Goal: Information Seeking & Learning: Learn about a topic

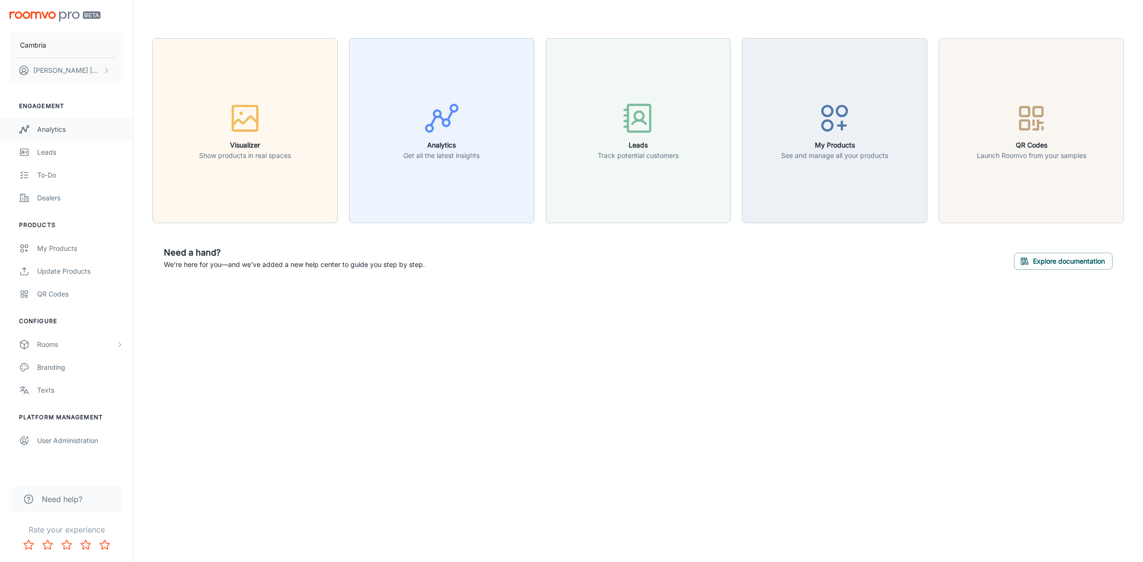
click at [59, 125] on div "Analytics" at bounding box center [80, 129] width 86 height 10
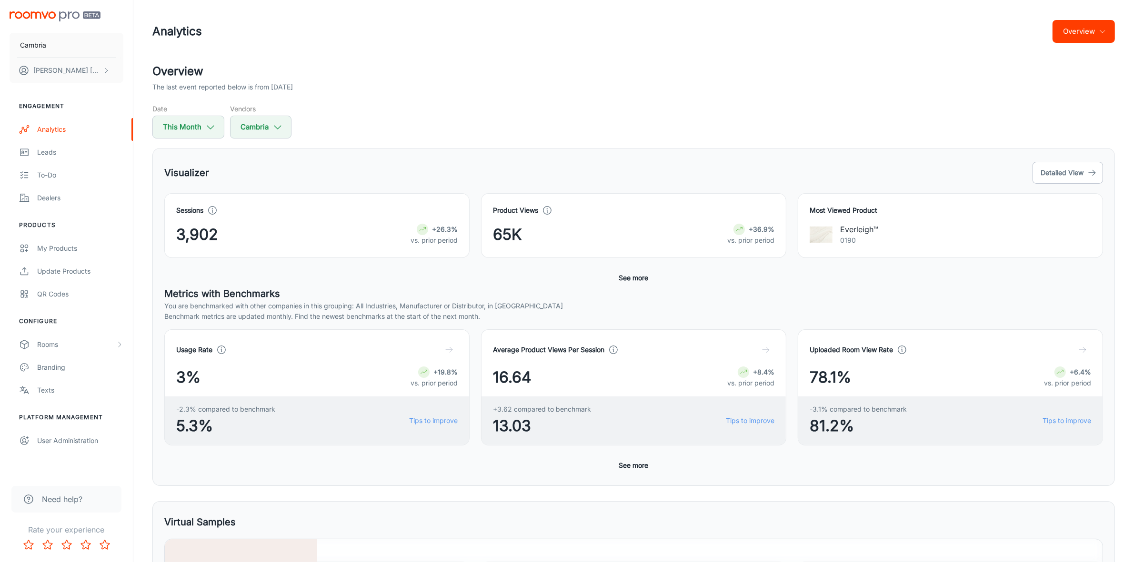
click at [1080, 36] on button "Overview" at bounding box center [1084, 31] width 62 height 23
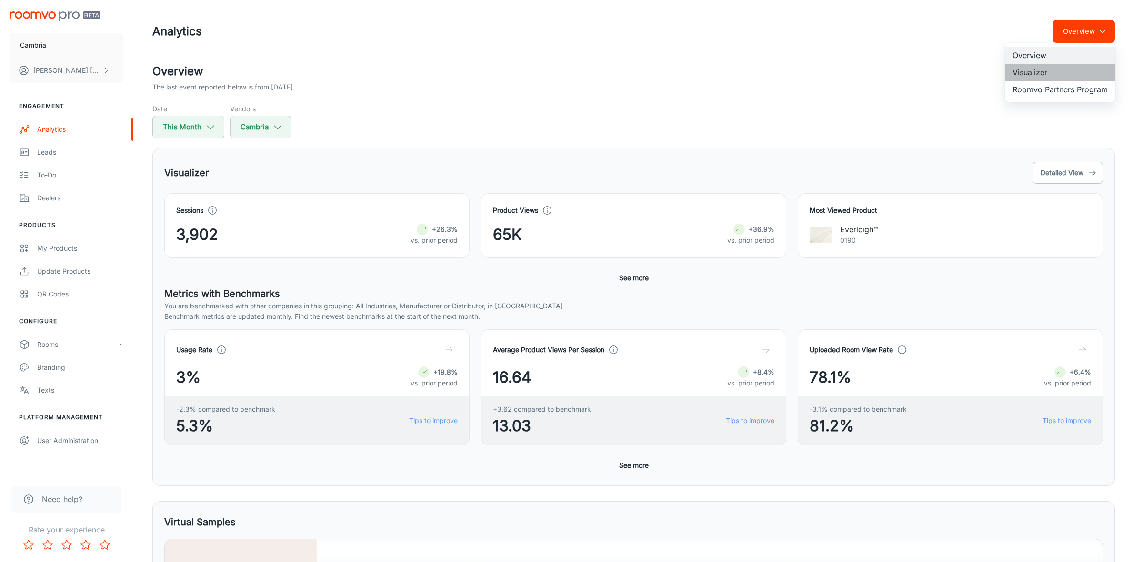
click at [1035, 71] on li "Visualizer" at bounding box center [1060, 72] width 110 height 17
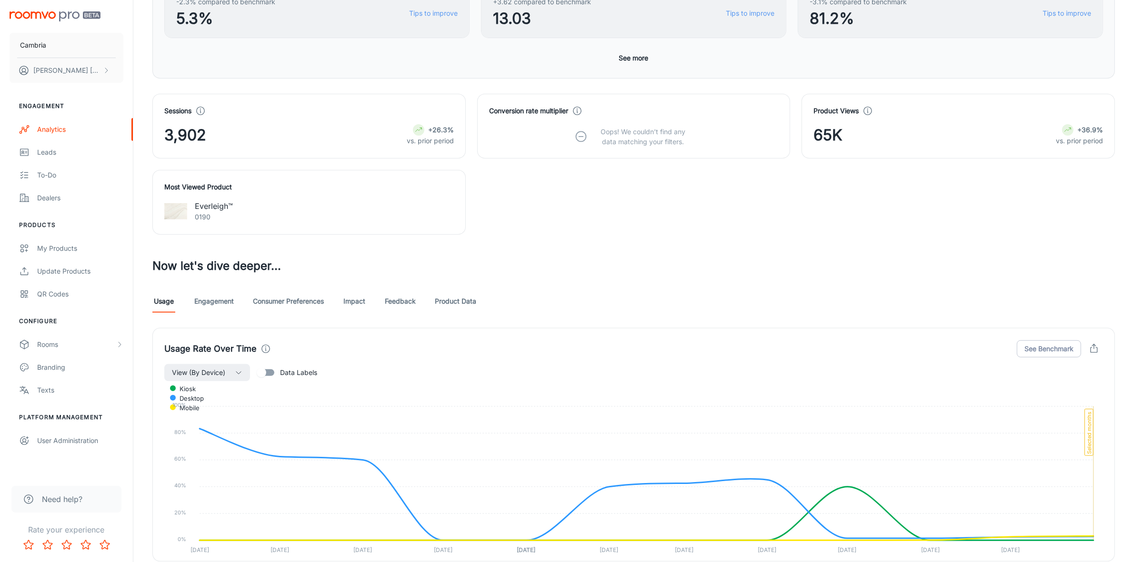
scroll to position [476, 0]
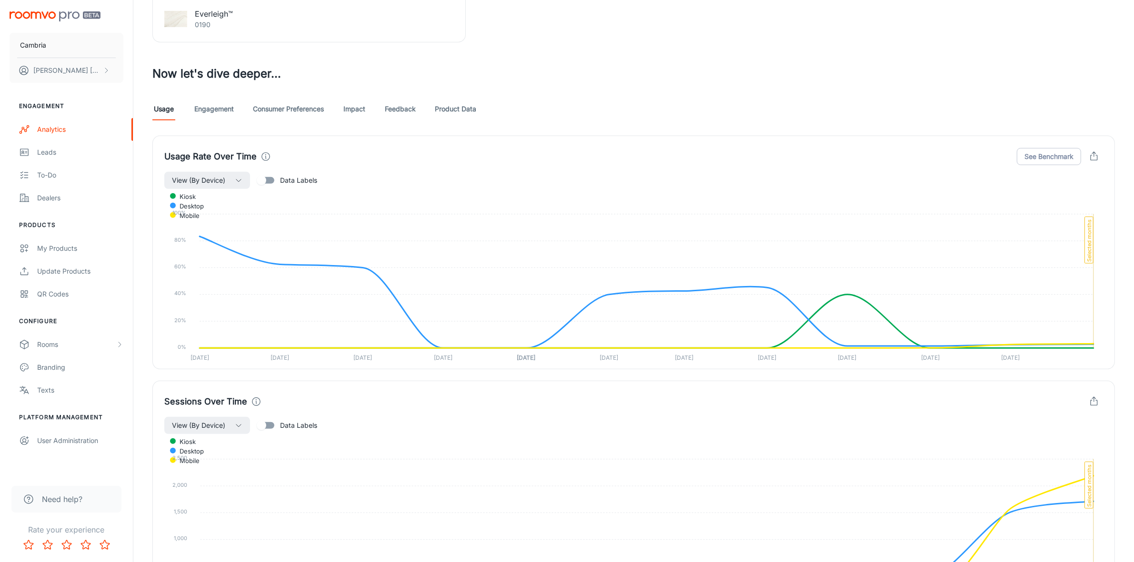
click at [403, 106] on link "Feedback" at bounding box center [400, 109] width 31 height 23
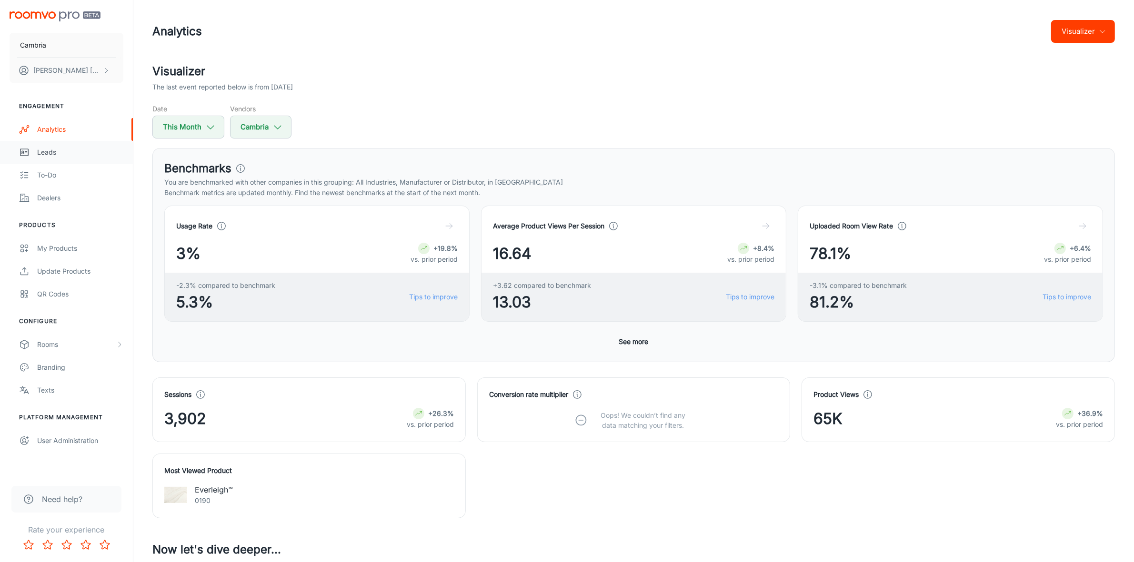
click at [50, 151] on div "Leads" at bounding box center [80, 152] width 86 height 10
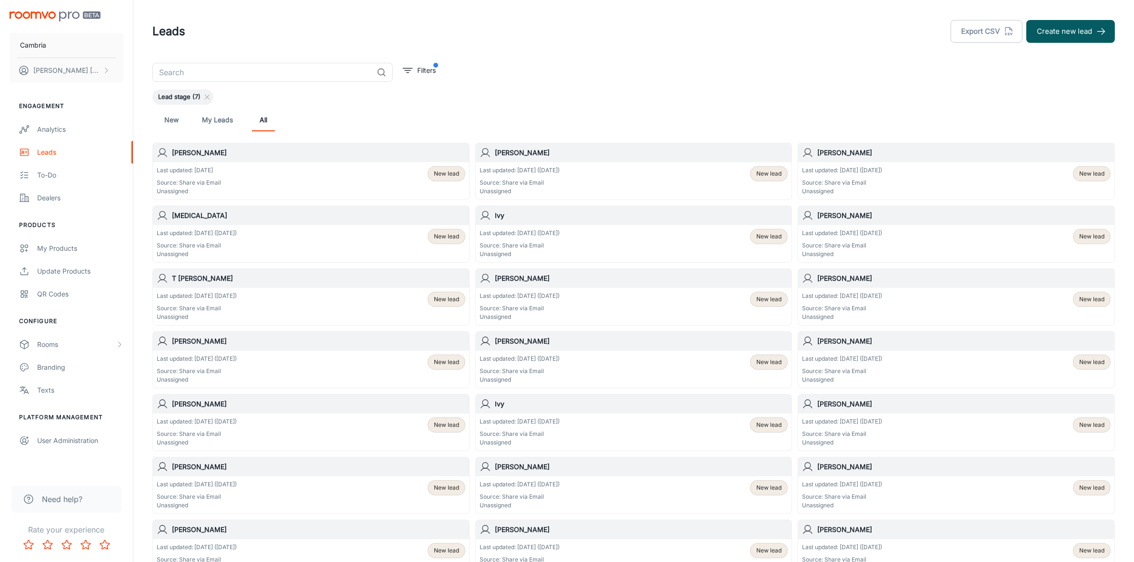
click at [217, 121] on link "My Leads" at bounding box center [217, 120] width 31 height 23
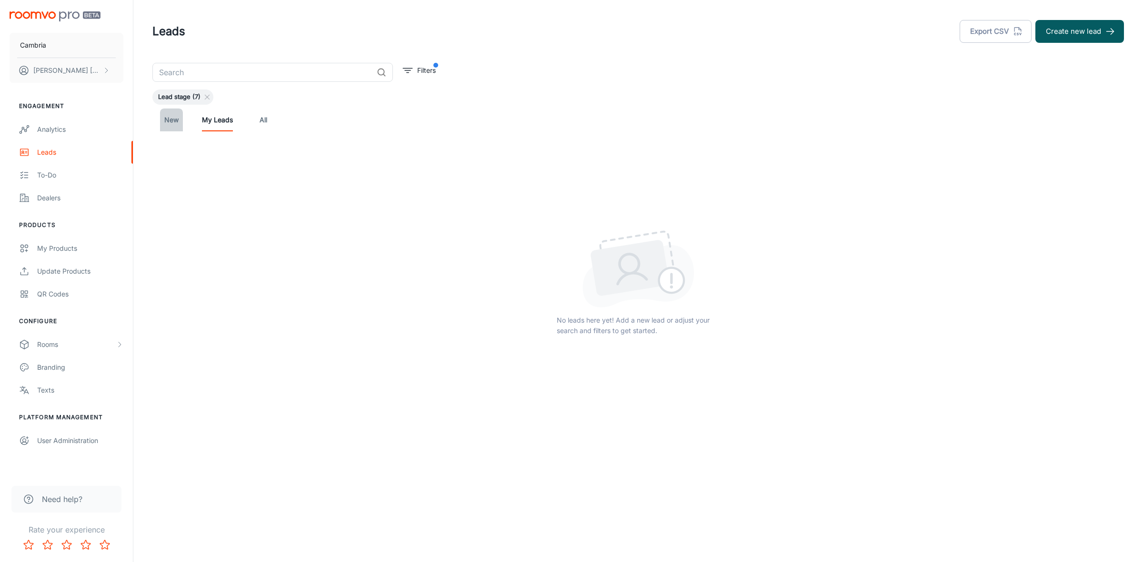
click at [177, 120] on link "New" at bounding box center [171, 120] width 23 height 23
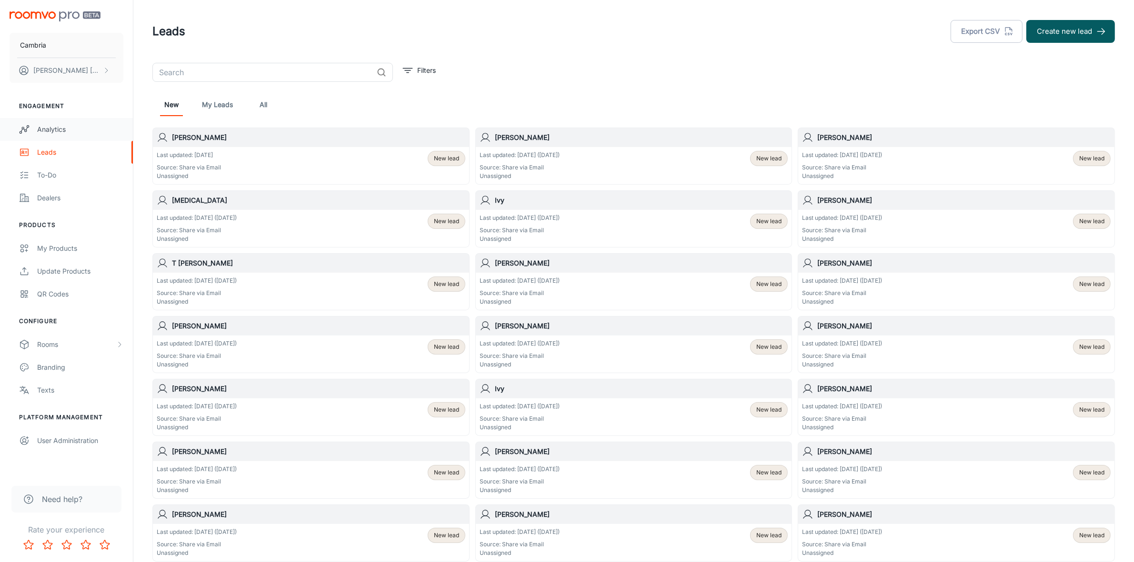
click at [40, 131] on div "Analytics" at bounding box center [80, 129] width 86 height 10
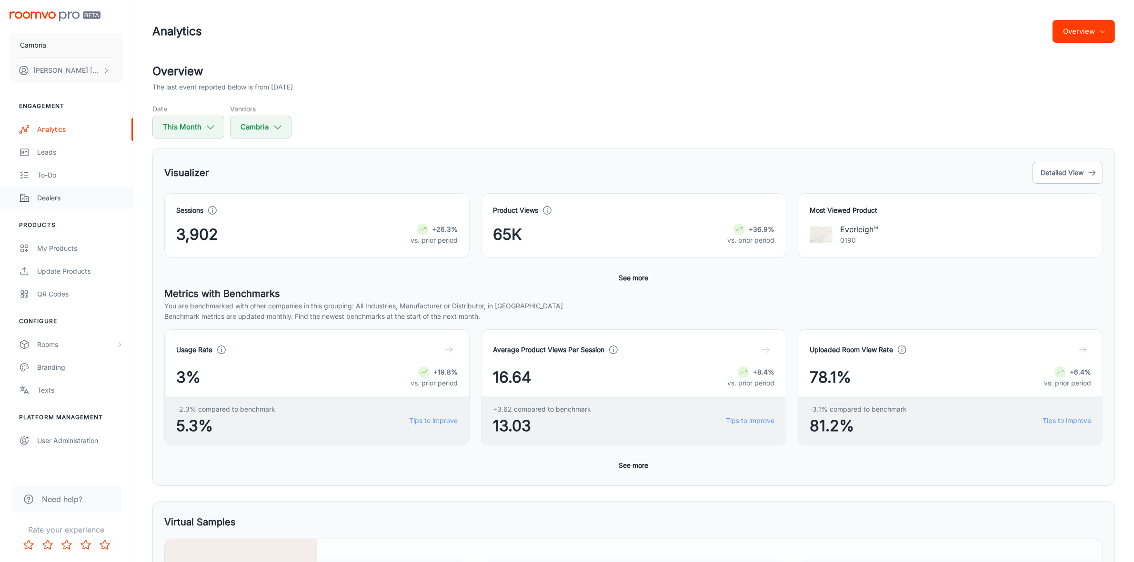
click at [27, 201] on line "scrollable content" at bounding box center [24, 201] width 9 height 0
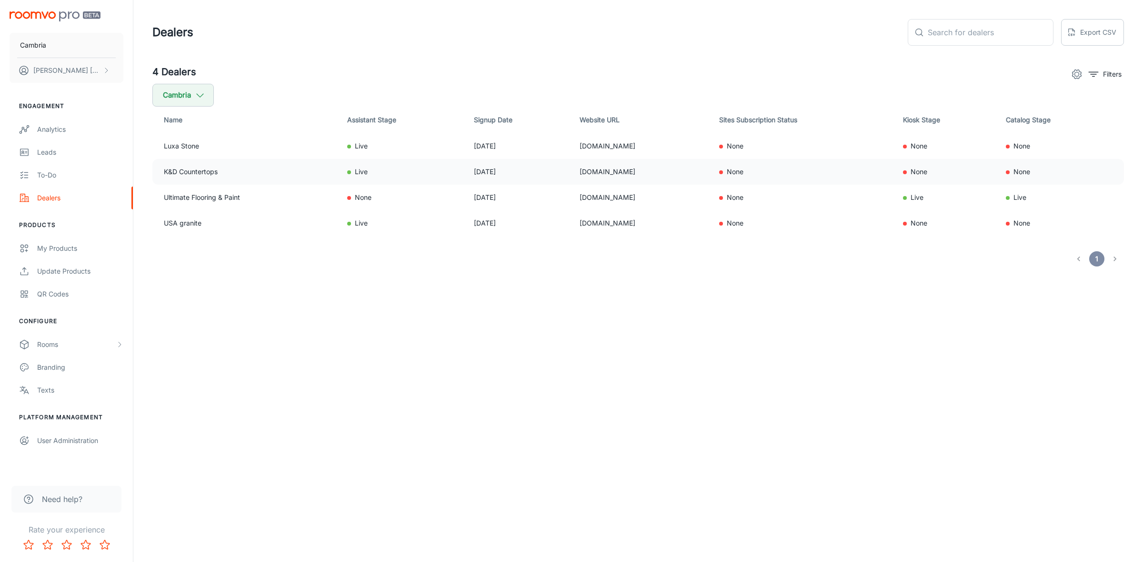
click at [396, 170] on td "Live" at bounding box center [403, 172] width 127 height 26
click at [211, 172] on td "K&D Countertops" at bounding box center [245, 172] width 187 height 26
click at [44, 130] on div "Analytics" at bounding box center [80, 129] width 86 height 10
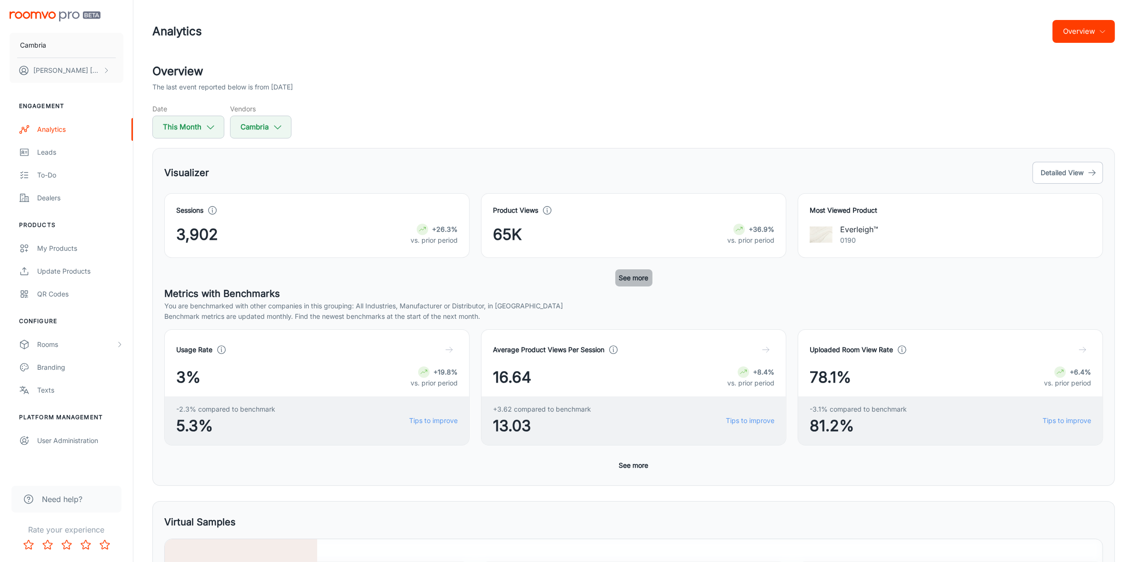
click at [640, 281] on button "See more" at bounding box center [633, 278] width 37 height 17
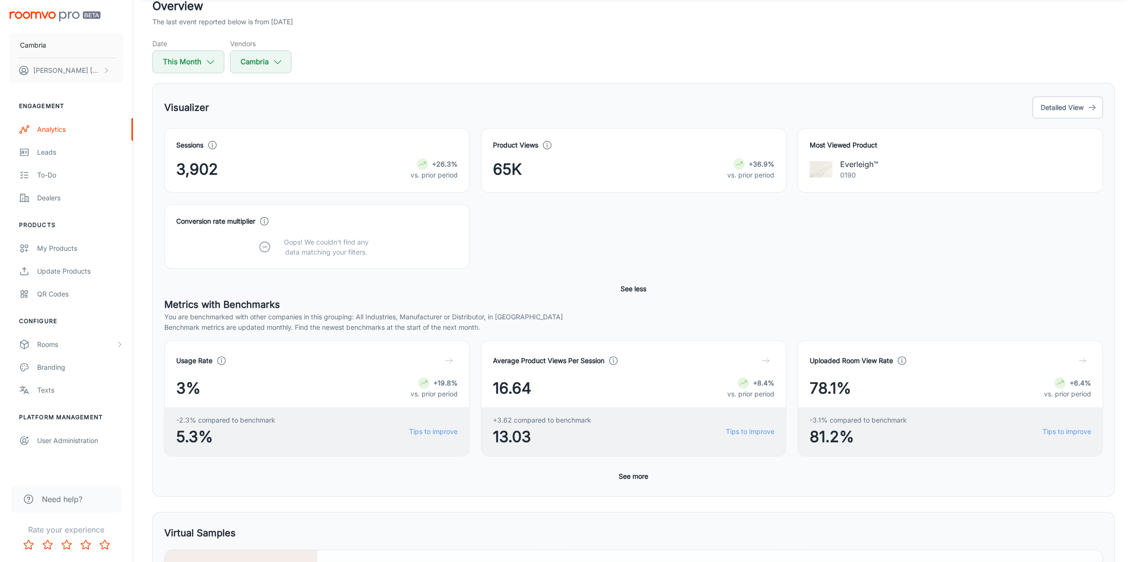
scroll to position [179, 0]
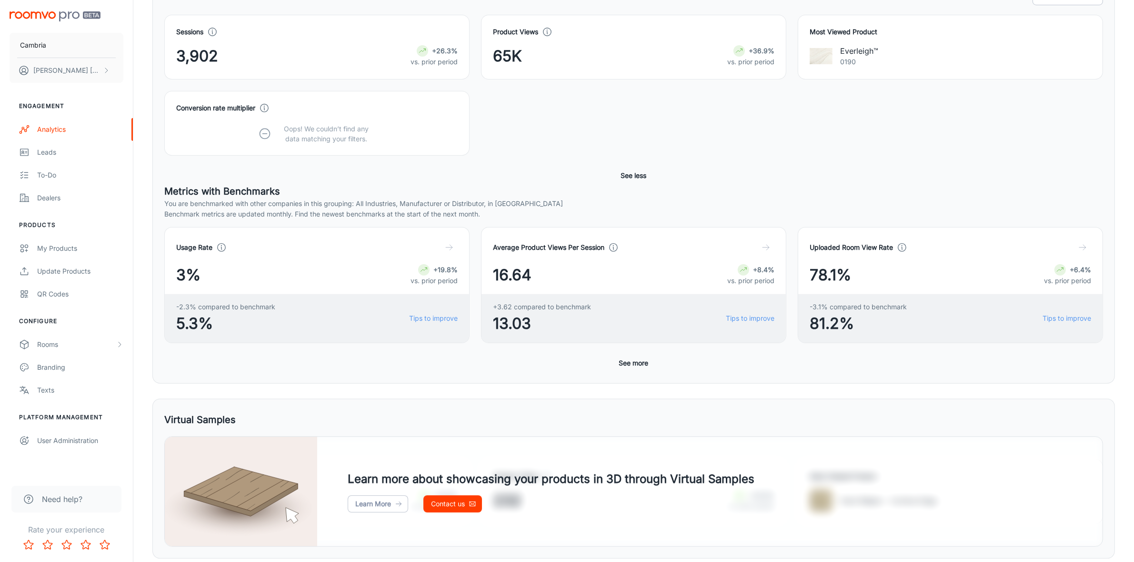
click at [637, 361] on button "See more" at bounding box center [633, 363] width 37 height 17
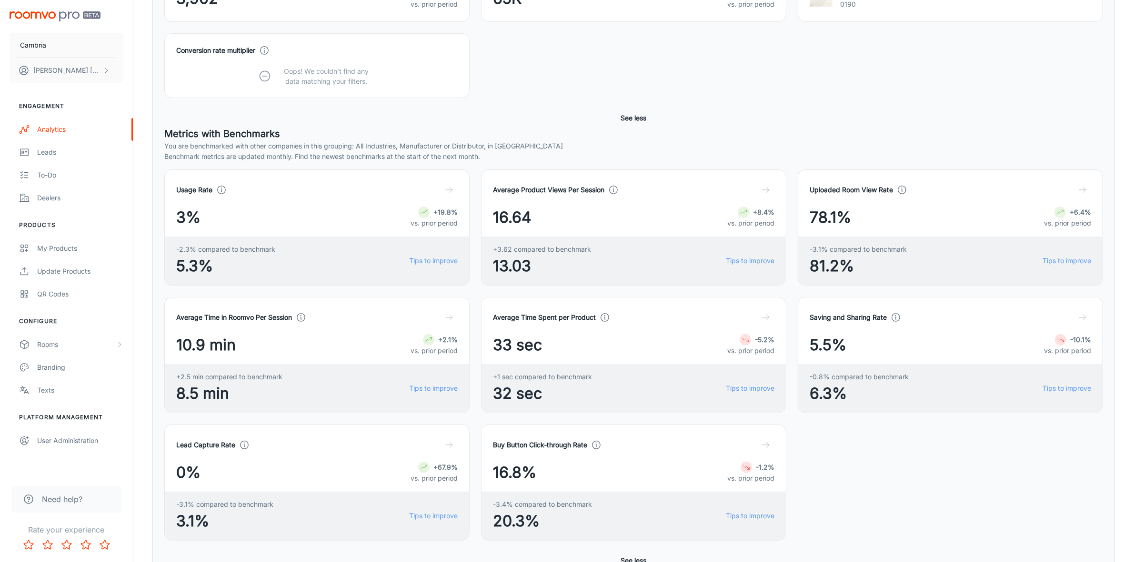
scroll to position [417, 0]
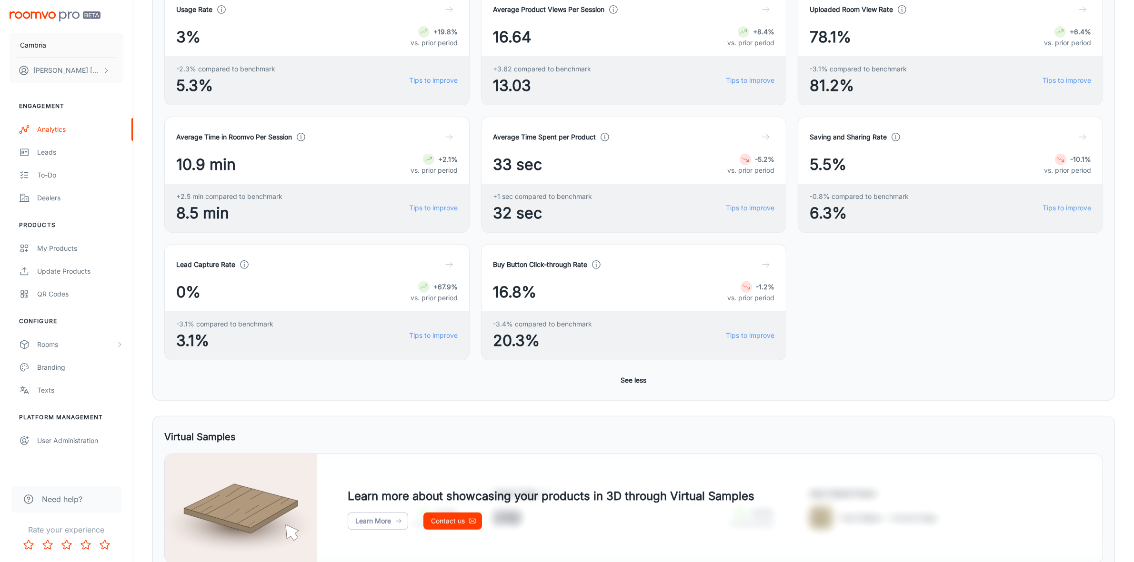
click at [767, 263] on icon "button" at bounding box center [766, 265] width 10 height 10
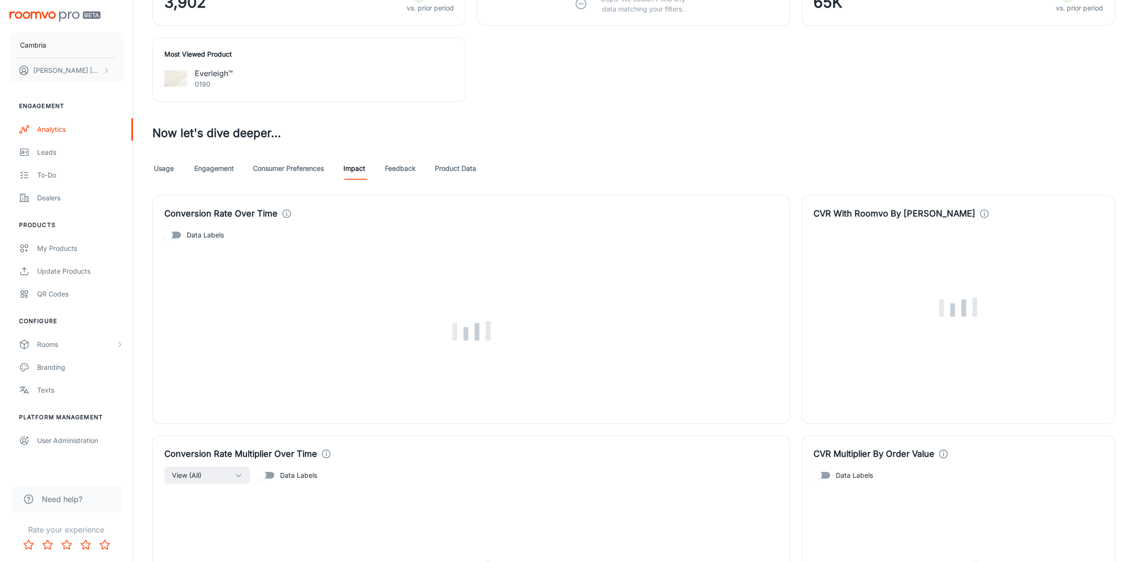
scroll to position [1168, 0]
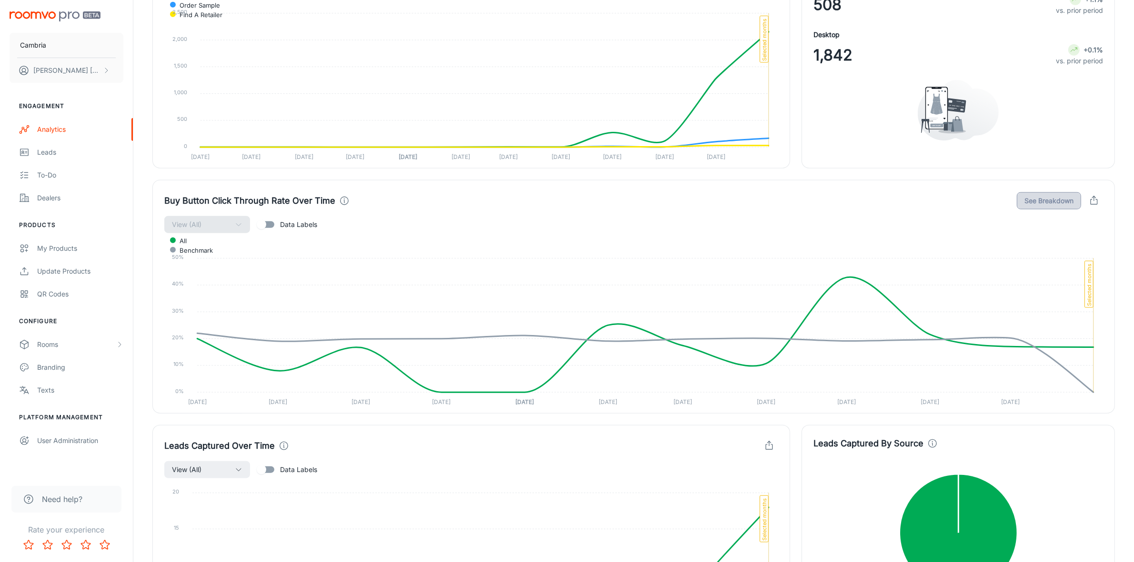
click at [1048, 204] on button "See Breakdown" at bounding box center [1049, 200] width 64 height 17
click at [1048, 204] on button "See Benchmark" at bounding box center [1049, 200] width 64 height 17
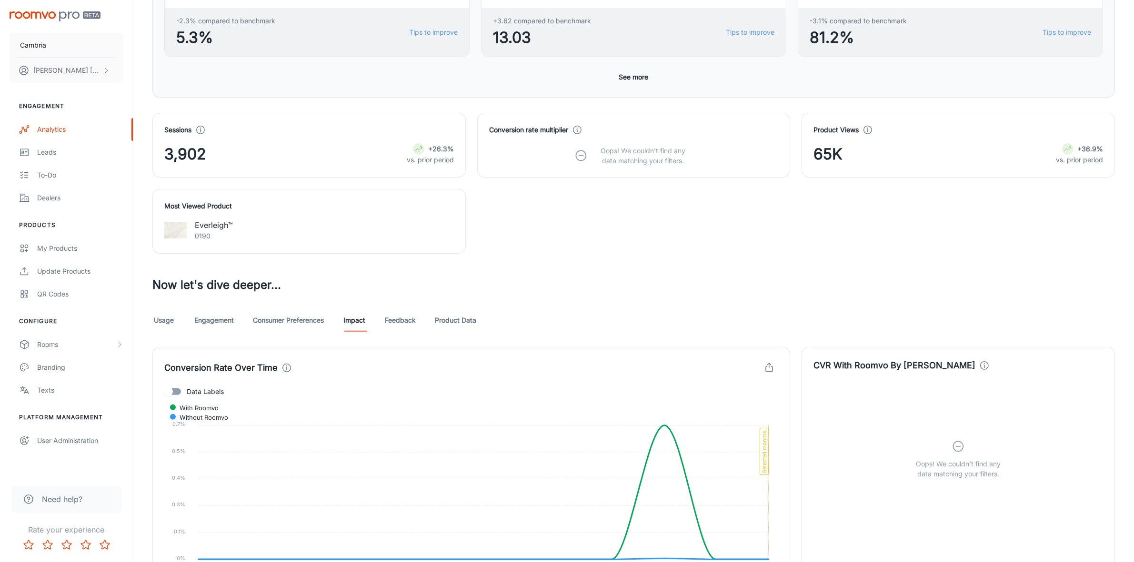
scroll to position [0, 0]
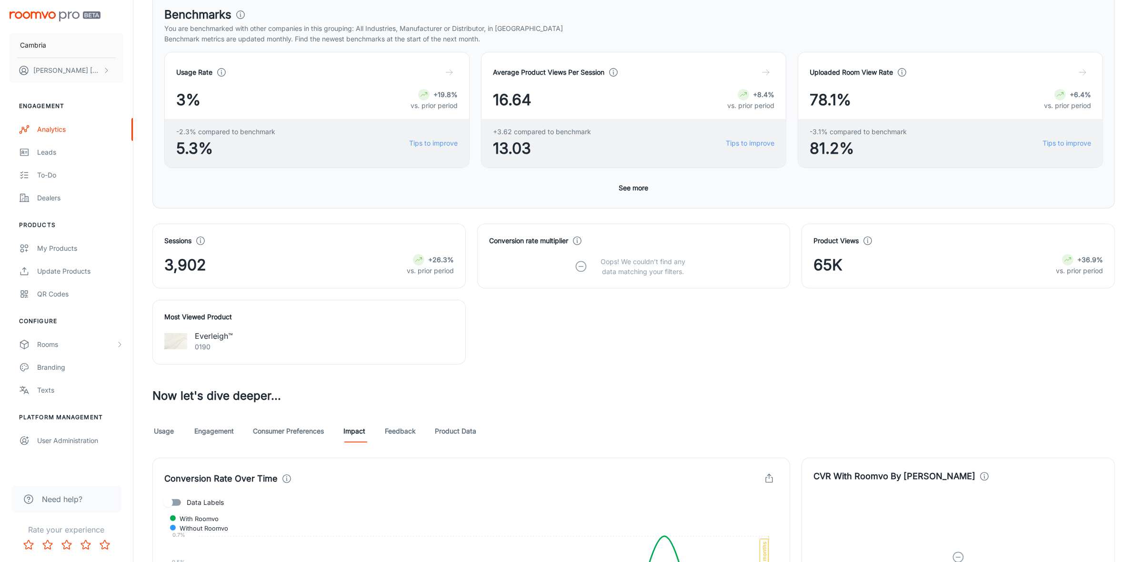
scroll to position [298, 0]
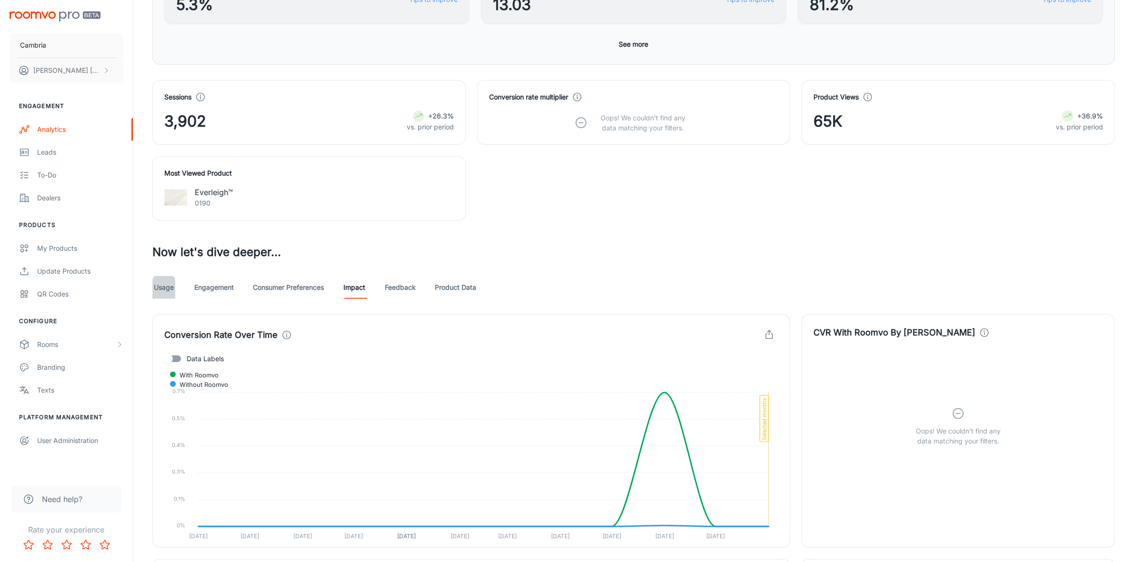
click at [175, 289] on link "Usage" at bounding box center [163, 287] width 23 height 23
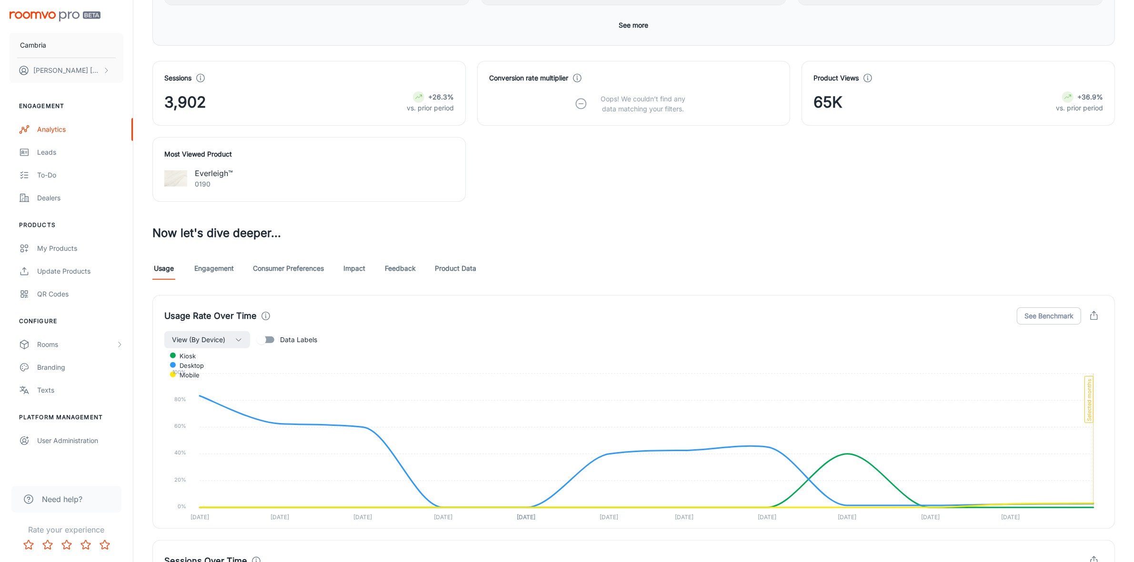
scroll to position [417, 0]
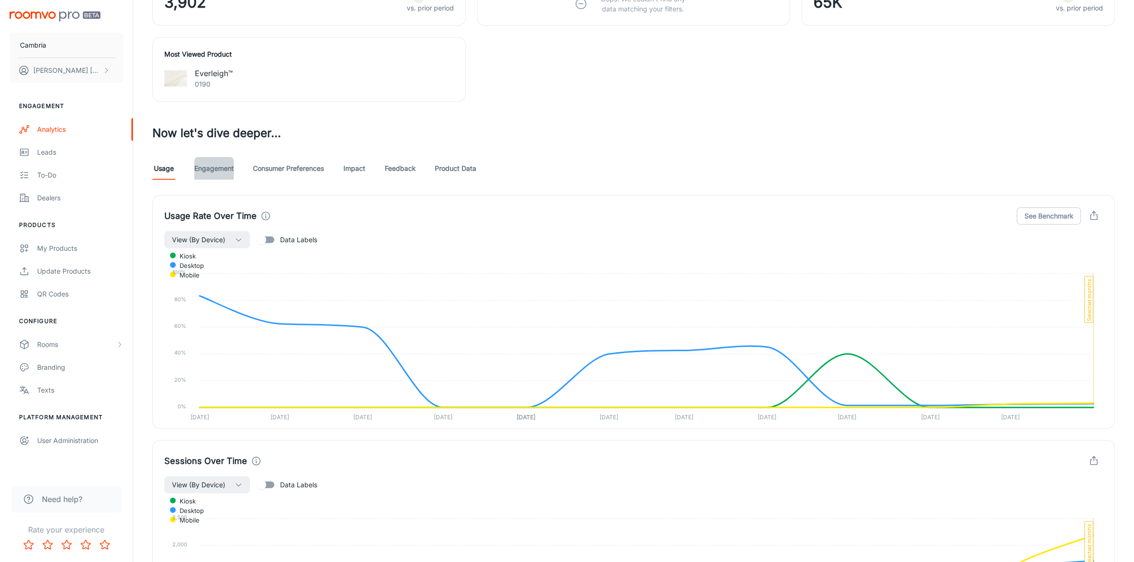
click at [225, 165] on link "Engagement" at bounding box center [214, 168] width 40 height 23
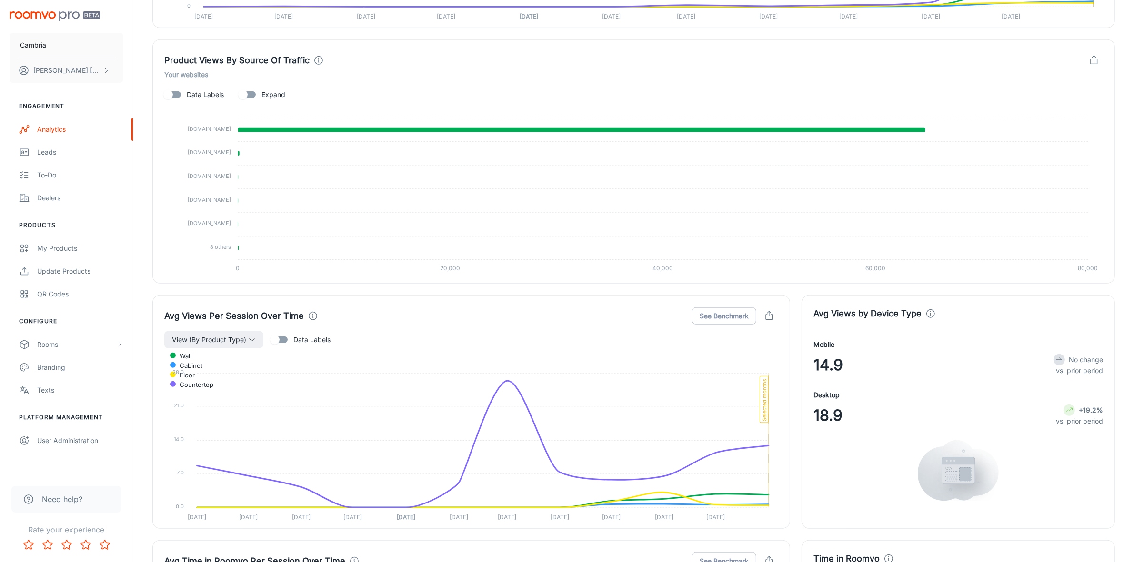
scroll to position [494, 0]
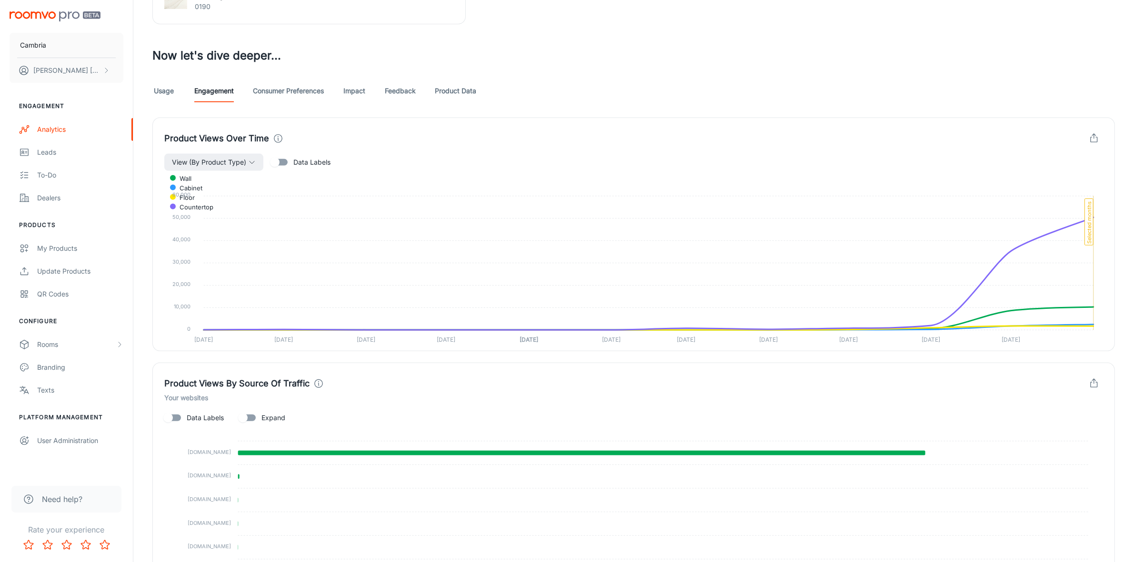
click at [461, 95] on link "Product Data" at bounding box center [455, 91] width 41 height 23
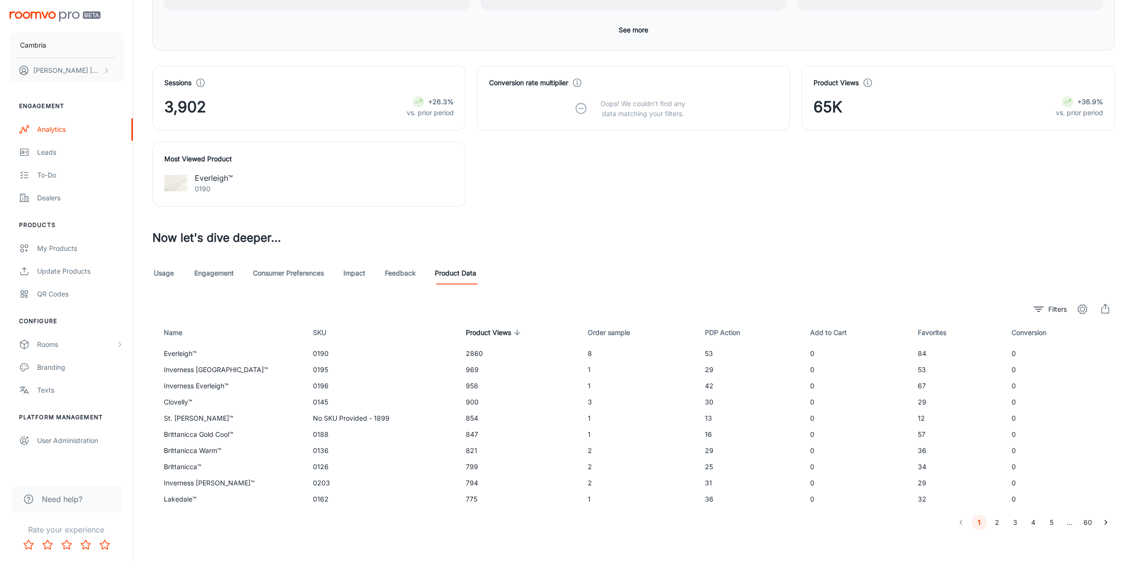
scroll to position [318, 0]
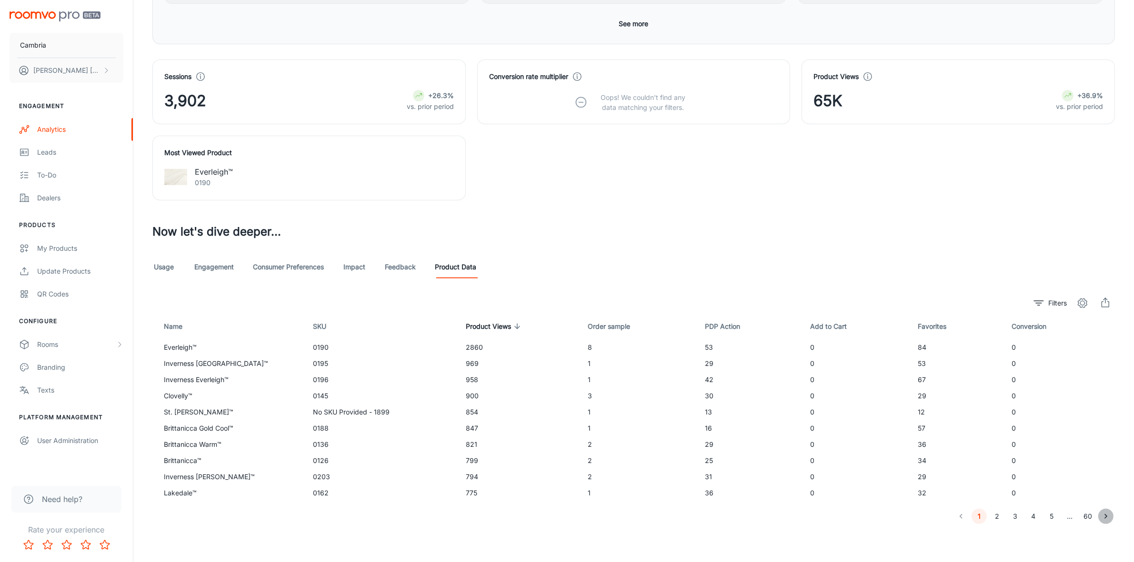
click at [1105, 512] on icon "Go to next page" at bounding box center [1106, 517] width 10 height 10
click at [1104, 512] on icon "Go to next page" at bounding box center [1106, 517] width 10 height 10
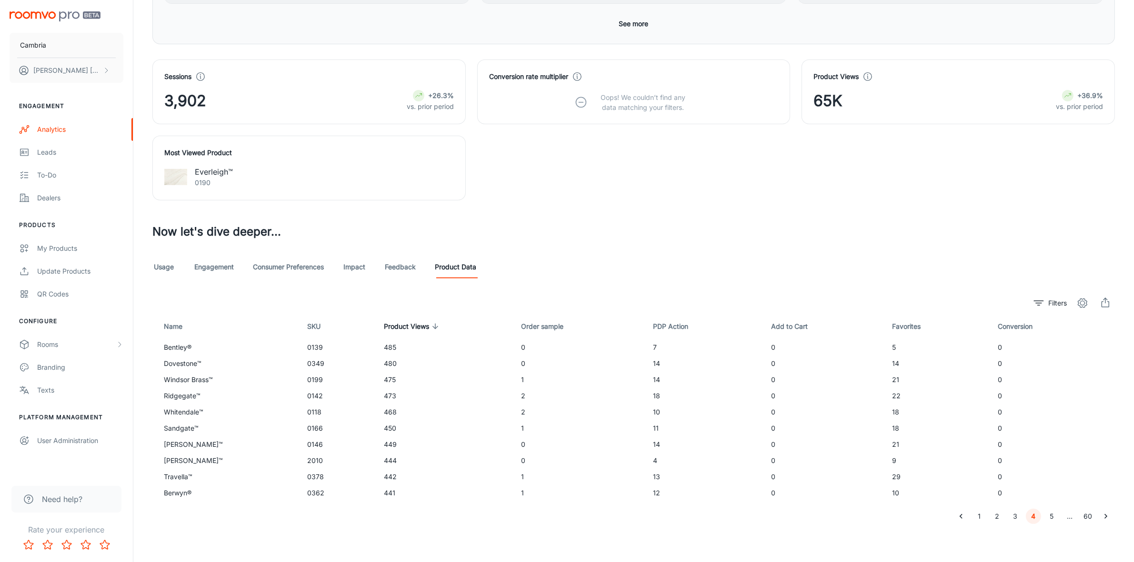
click at [1104, 512] on icon "Go to next page" at bounding box center [1106, 517] width 10 height 10
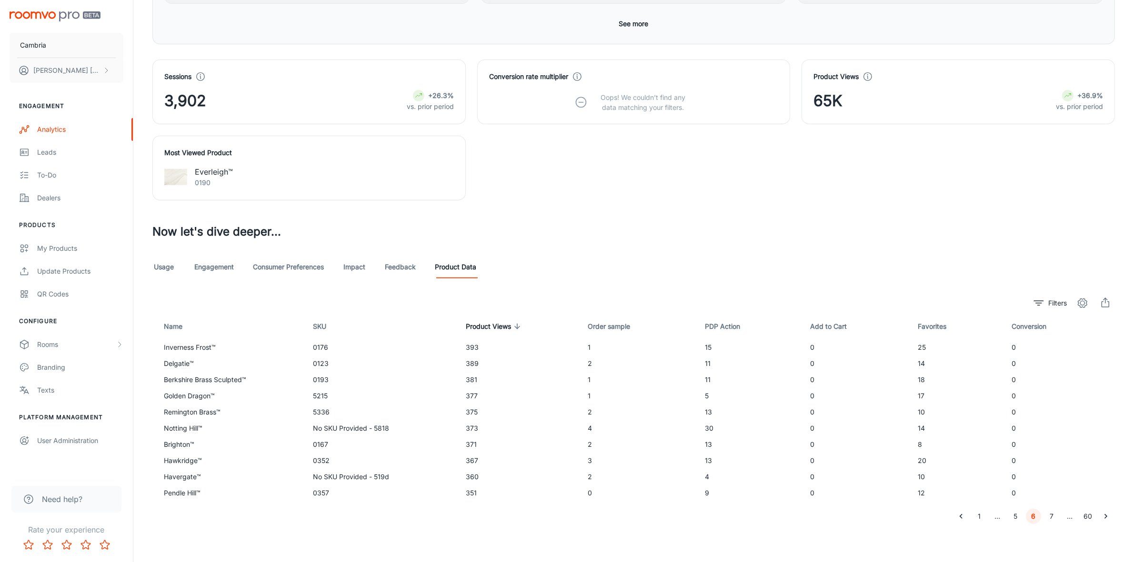
click at [1106, 512] on icon "Go to next page" at bounding box center [1106, 517] width 10 height 10
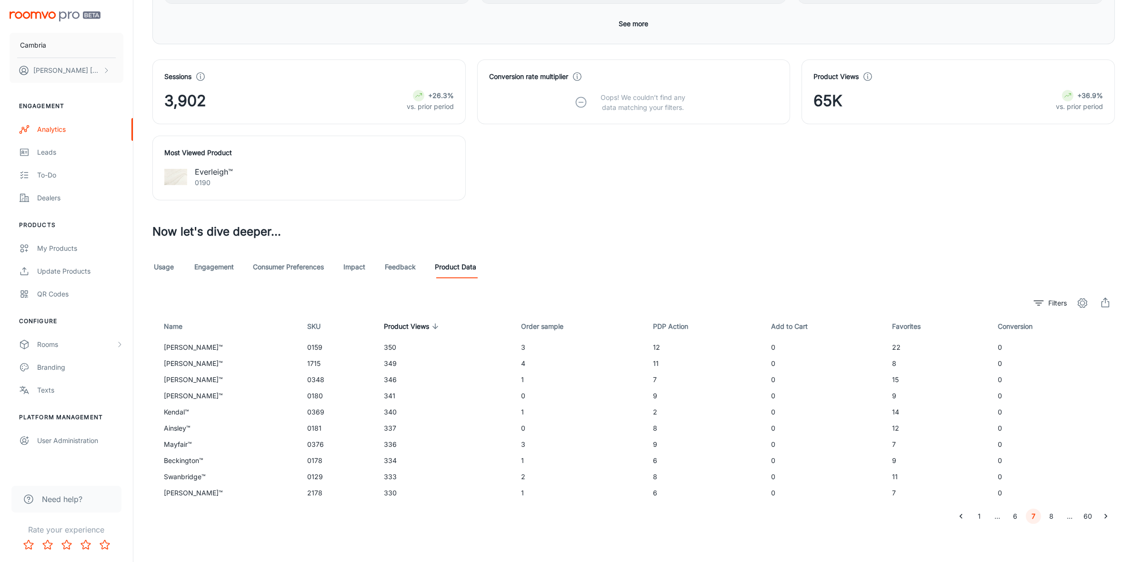
click at [1106, 512] on icon "Go to next page" at bounding box center [1106, 517] width 10 height 10
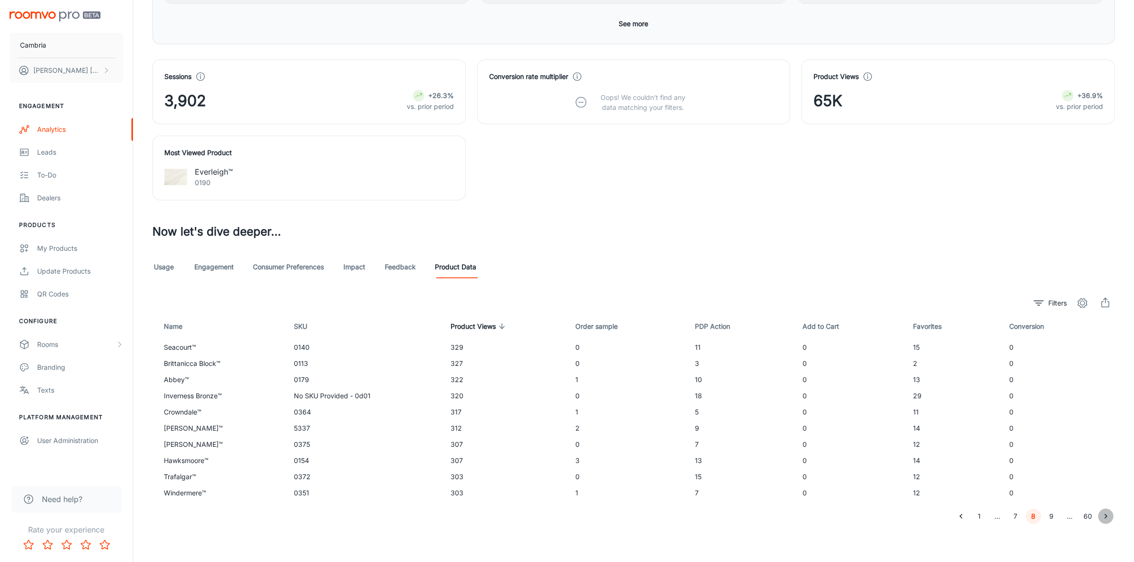
click at [1106, 512] on icon "Go to next page" at bounding box center [1106, 517] width 10 height 10
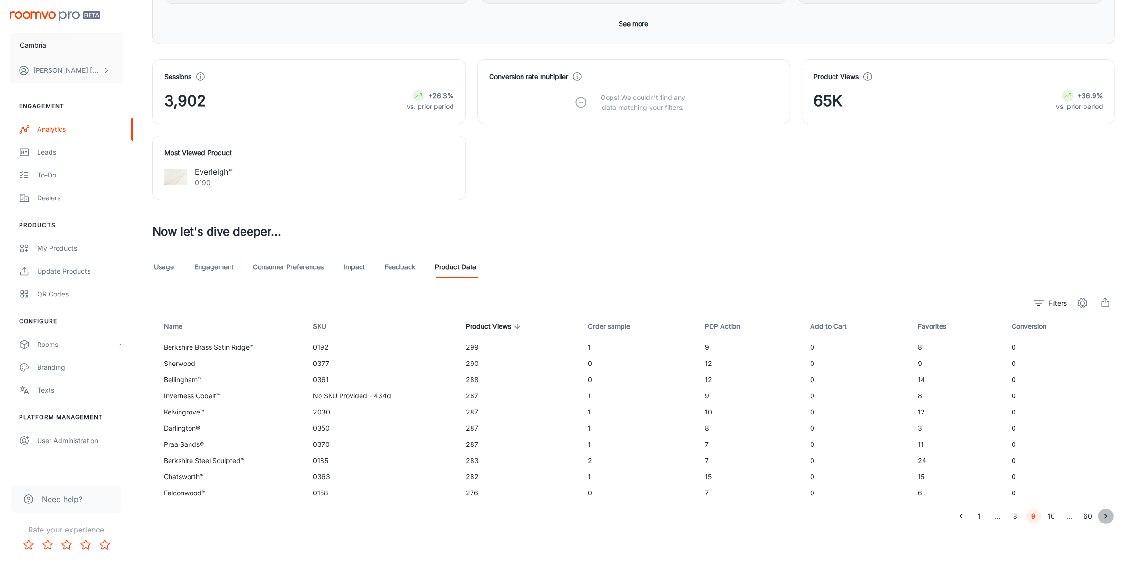
click at [1102, 517] on icon "Go to next page" at bounding box center [1106, 517] width 10 height 10
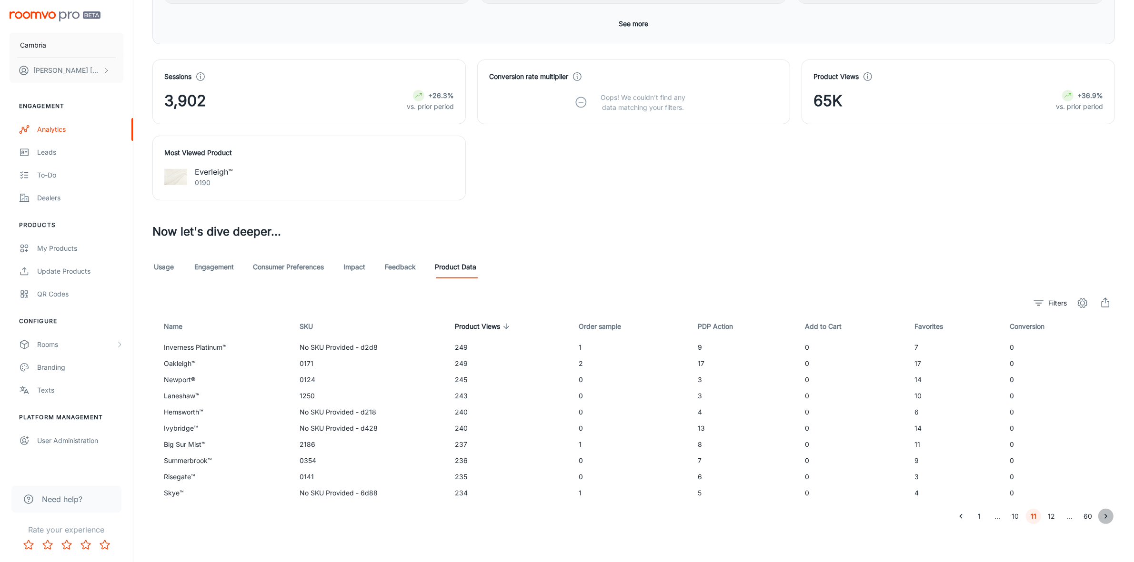
click at [1102, 517] on icon "Go to next page" at bounding box center [1106, 517] width 10 height 10
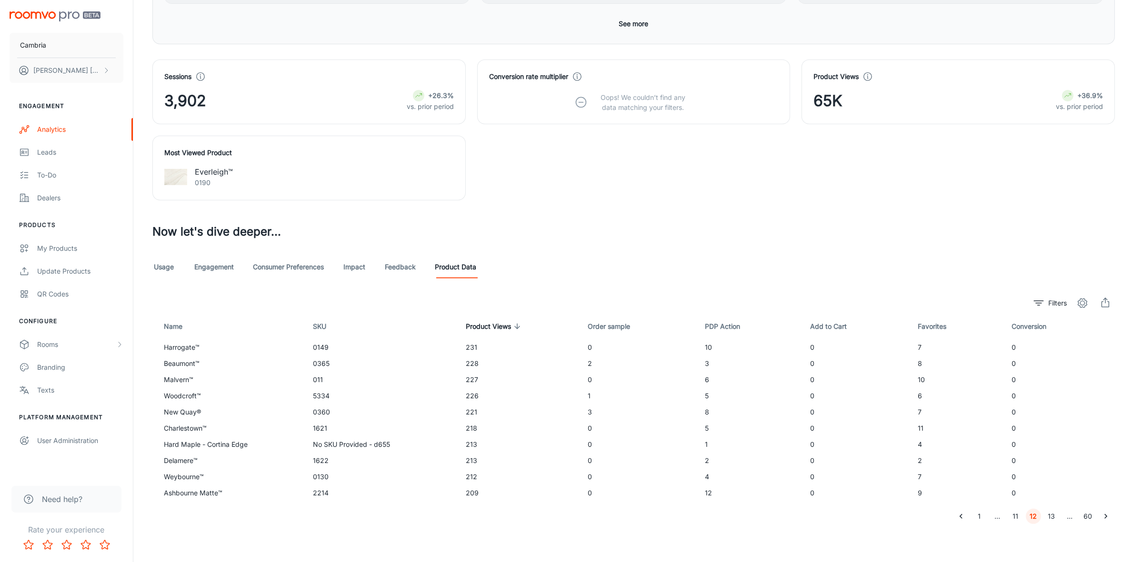
click at [962, 518] on icon "Go to previous page" at bounding box center [961, 517] width 10 height 10
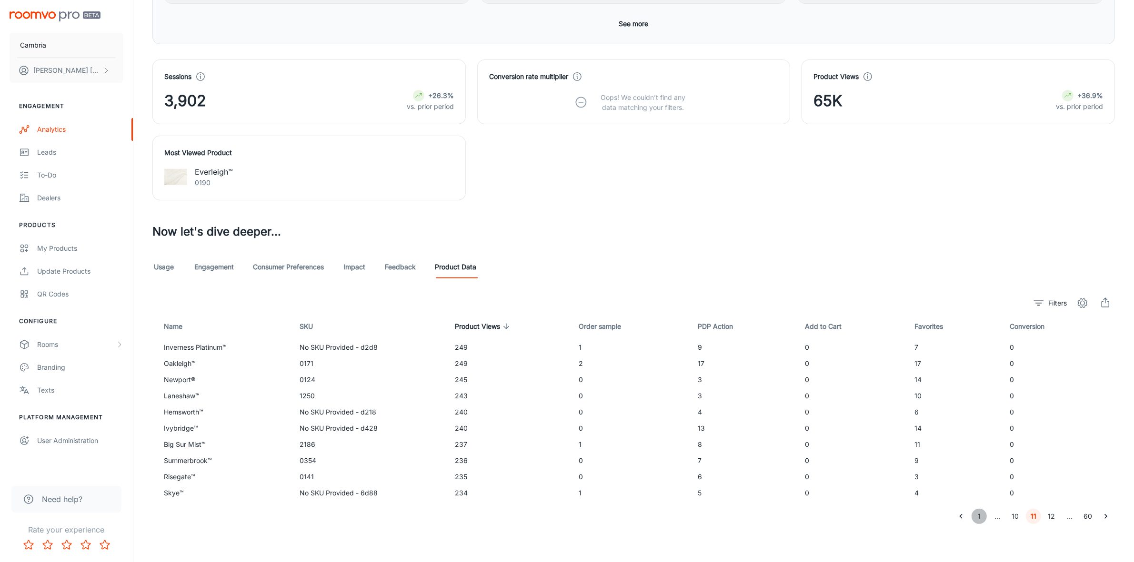
click at [983, 518] on button "1" at bounding box center [979, 516] width 15 height 15
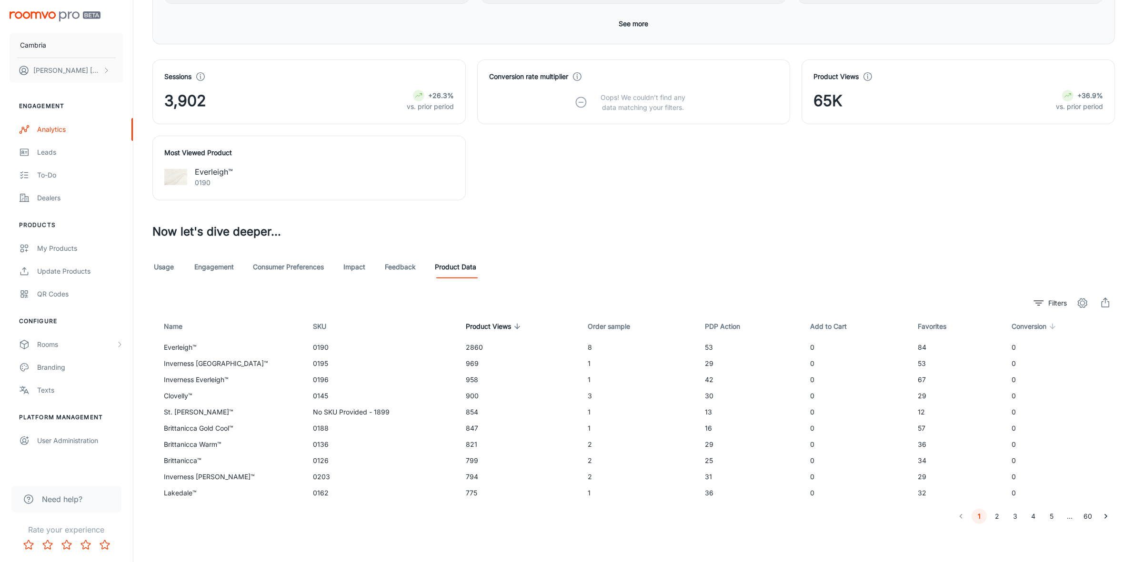
click at [1017, 325] on span "Conversion" at bounding box center [1035, 326] width 47 height 11
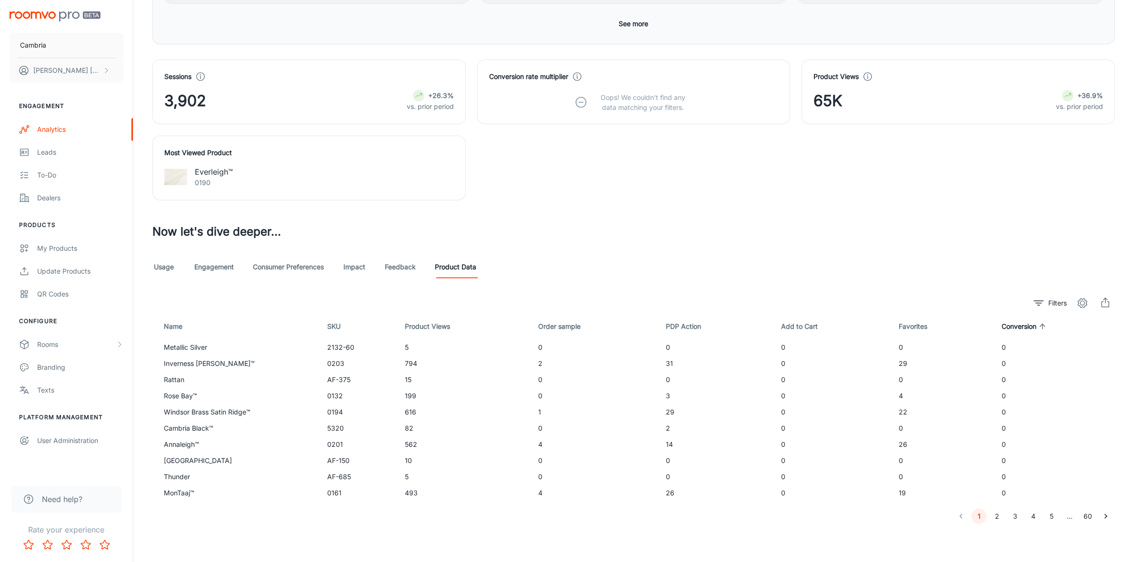
click at [1017, 325] on span "Conversion" at bounding box center [1025, 326] width 47 height 11
click at [1015, 324] on span "Conversion" at bounding box center [1025, 326] width 47 height 11
click at [162, 263] on link "Usage" at bounding box center [163, 267] width 23 height 23
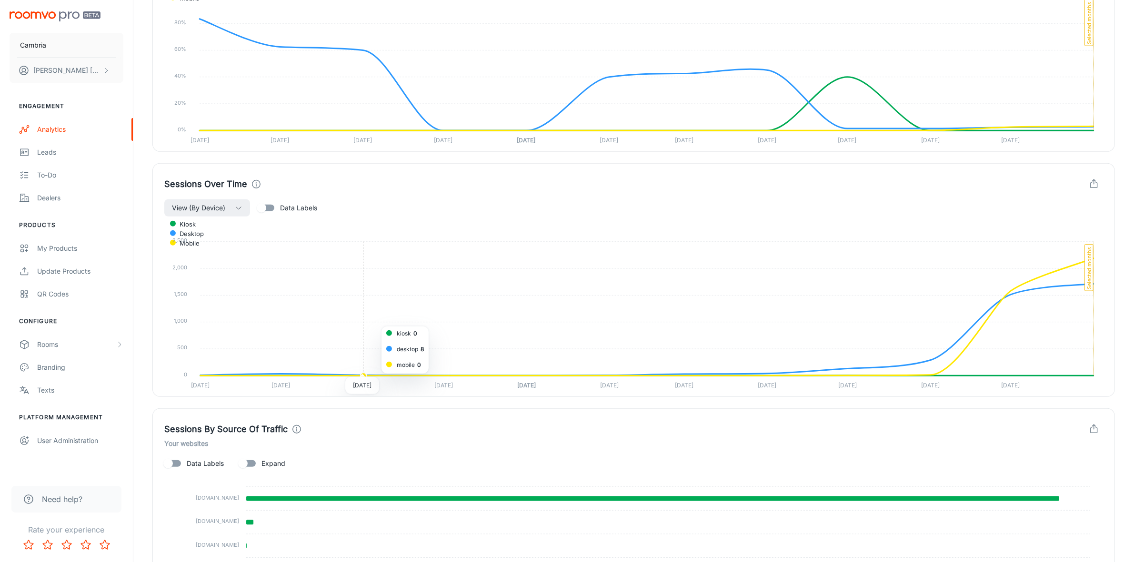
scroll to position [526, 0]
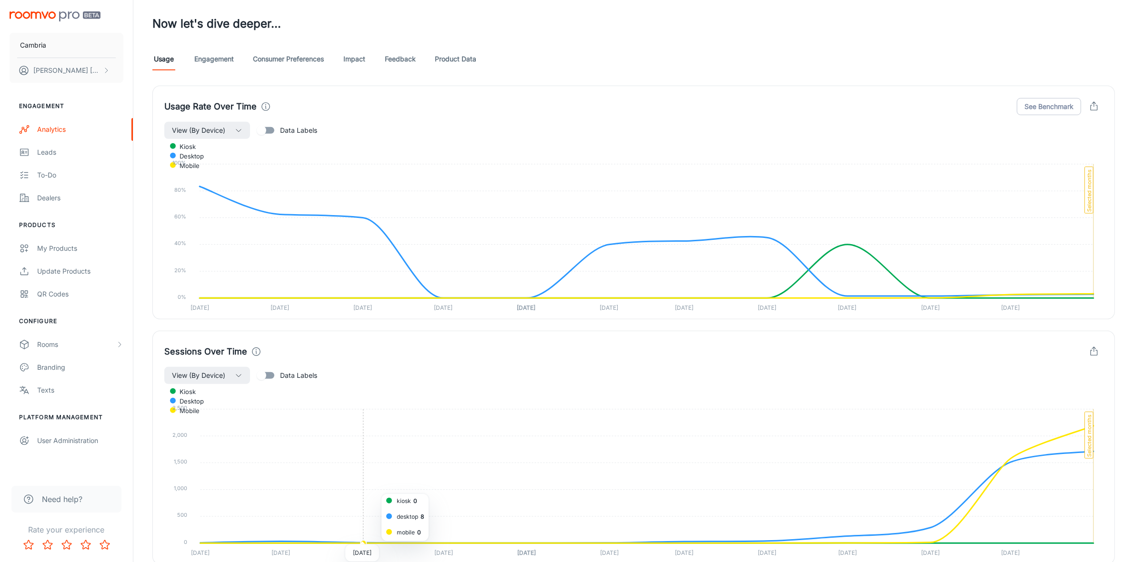
click at [213, 58] on link "Engagement" at bounding box center [214, 59] width 40 height 23
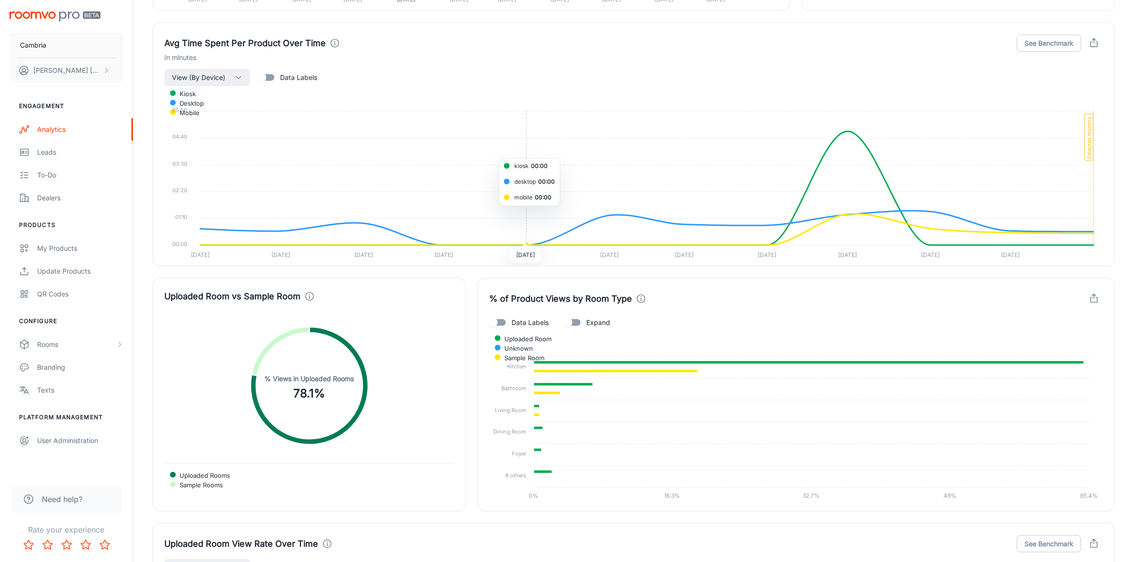
scroll to position [1667, 0]
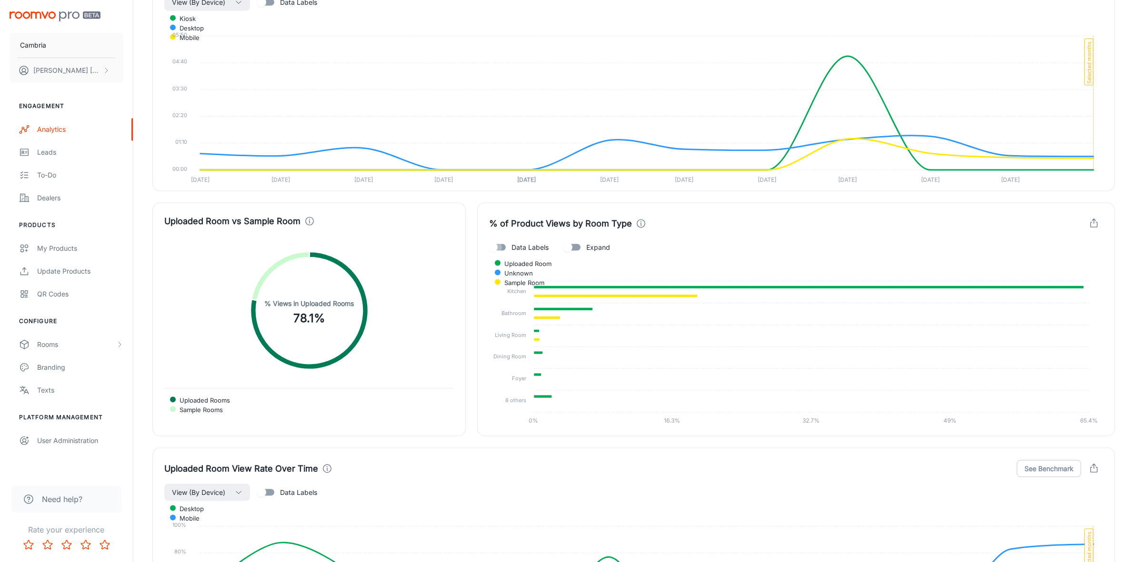
click at [511, 249] on input "Data Labels" at bounding box center [493, 248] width 54 height 18
checkbox input "true"
click at [589, 247] on span "Expand" at bounding box center [598, 247] width 24 height 10
click at [589, 247] on input "Expand" at bounding box center [568, 248] width 54 height 18
checkbox input "true"
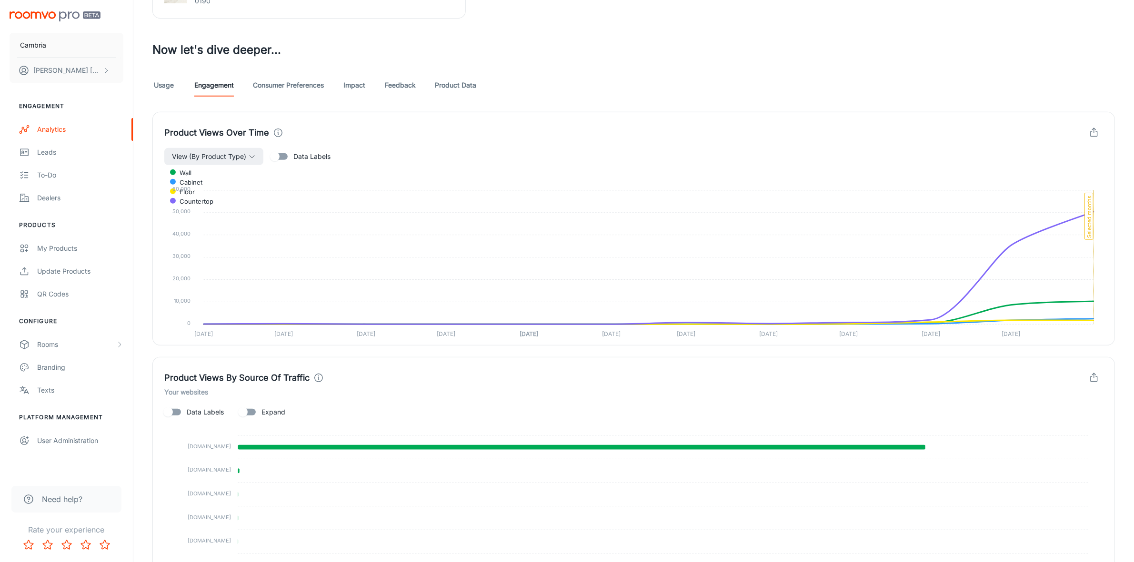
scroll to position [391, 0]
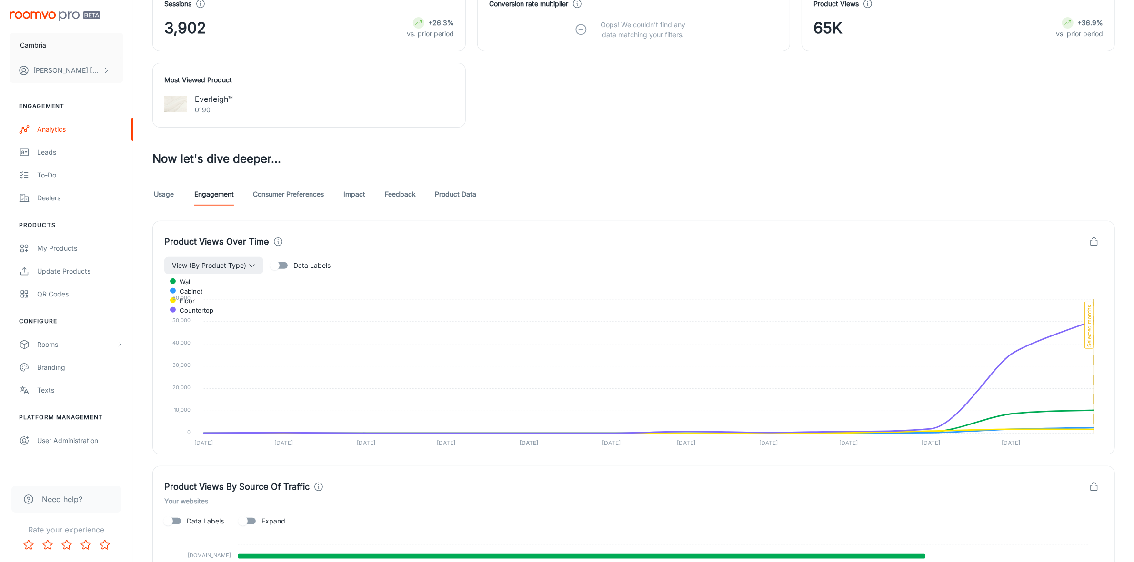
click at [456, 191] on link "Product Data" at bounding box center [455, 194] width 41 height 23
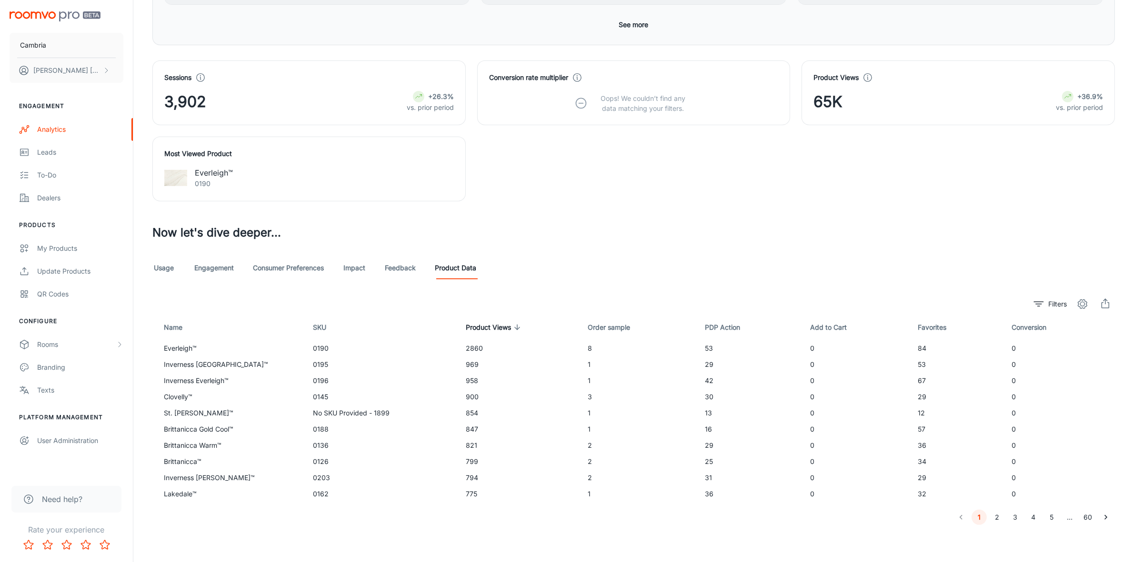
scroll to position [318, 0]
click at [1027, 330] on span "Conversion" at bounding box center [1035, 326] width 47 height 11
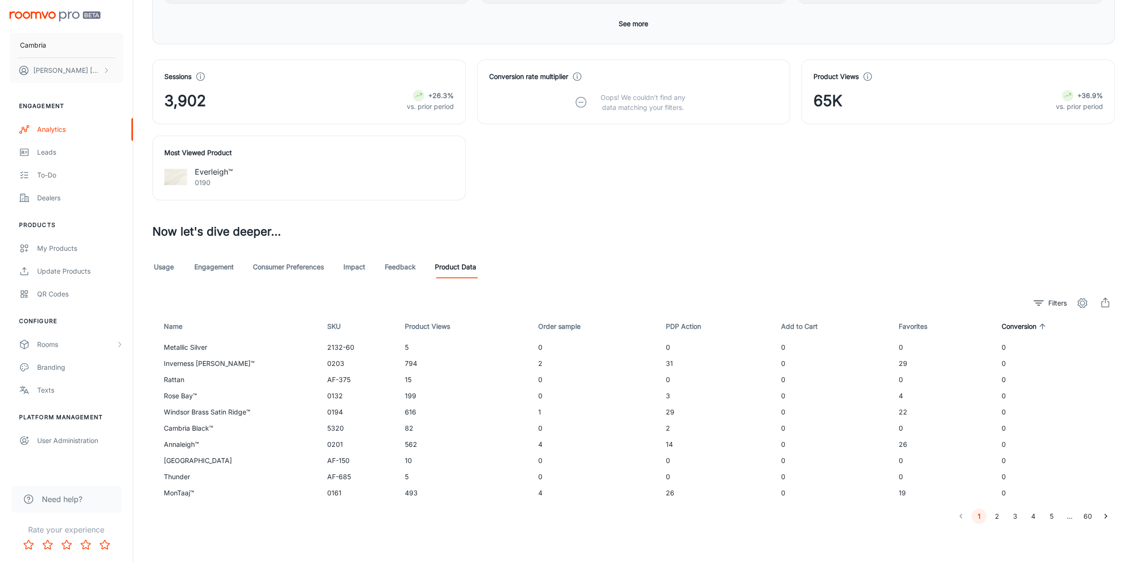
click at [1027, 329] on span "Conversion" at bounding box center [1025, 326] width 47 height 11
click at [1012, 328] on span "Conversion" at bounding box center [1025, 326] width 47 height 11
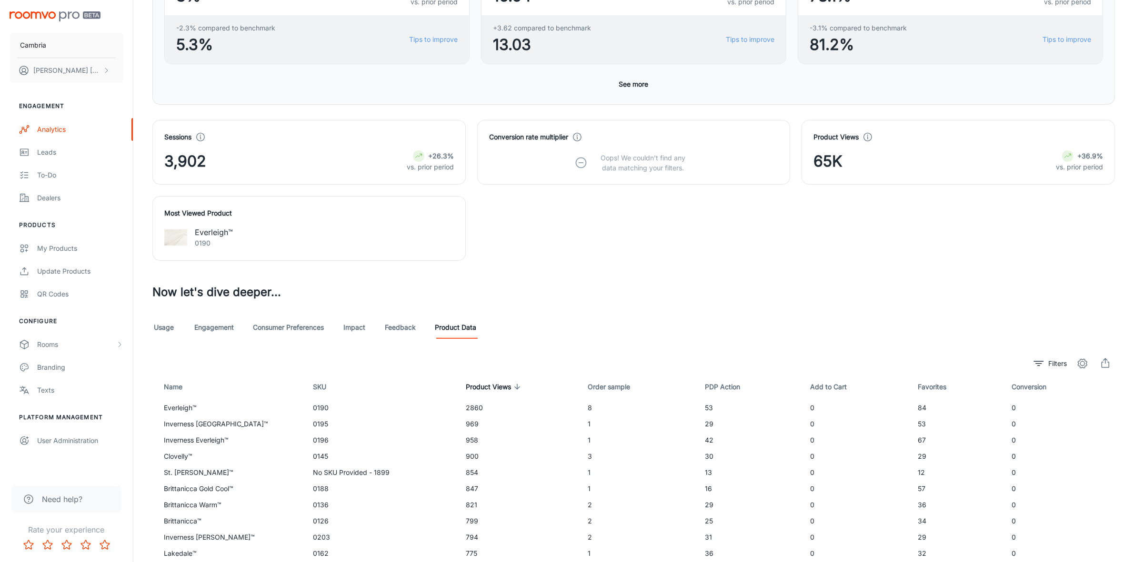
scroll to position [318, 0]
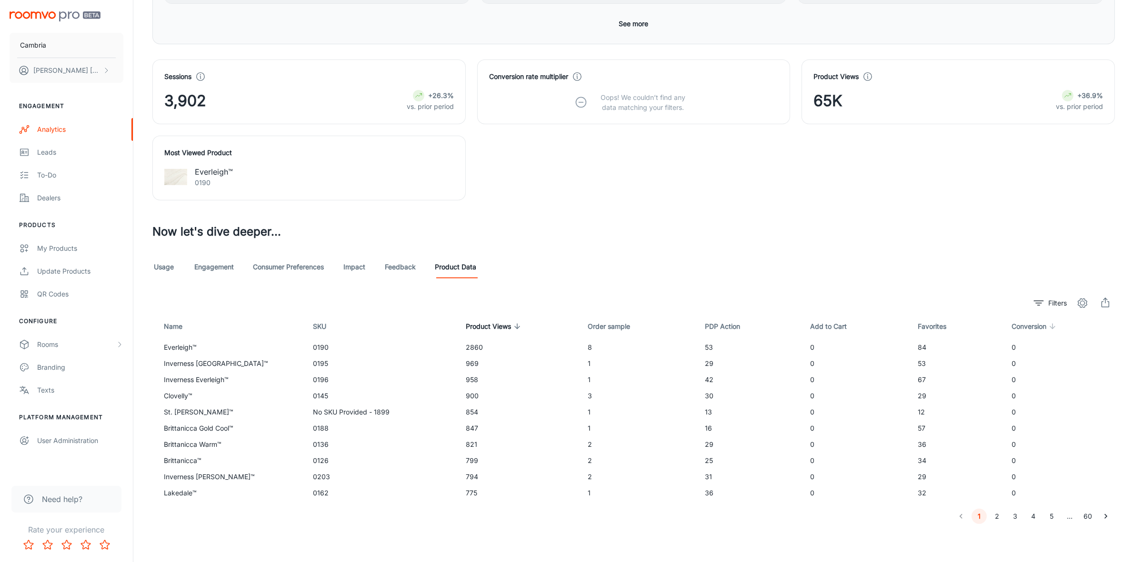
click at [1026, 326] on span "Conversion" at bounding box center [1035, 326] width 47 height 11
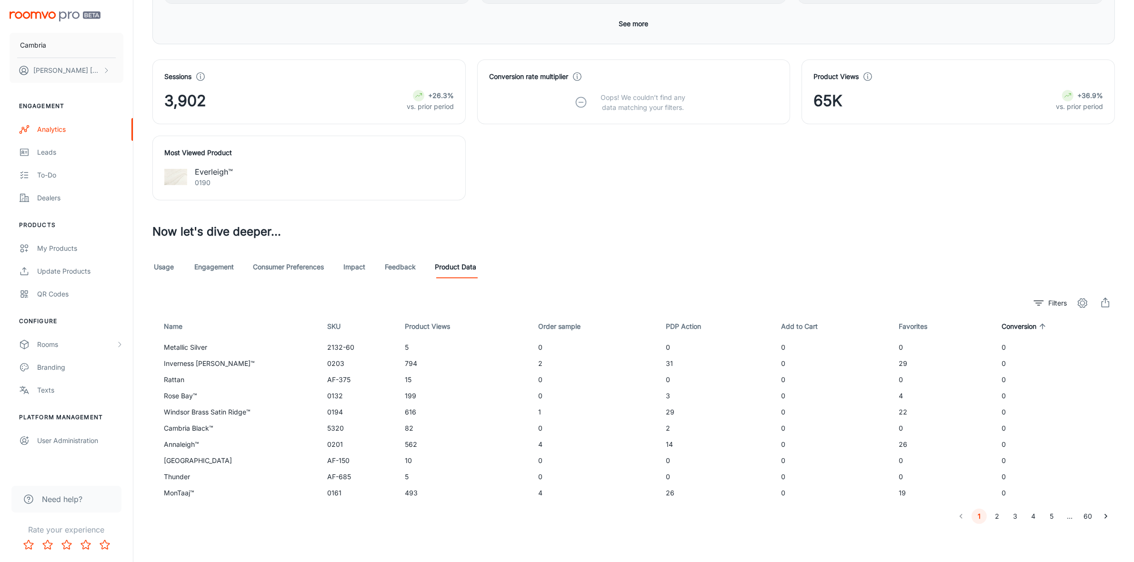
click at [1026, 326] on span "Conversion" at bounding box center [1025, 326] width 47 height 11
click at [1041, 329] on icon at bounding box center [1042, 326] width 9 height 9
click at [1017, 327] on span "Conversion" at bounding box center [1025, 326] width 47 height 11
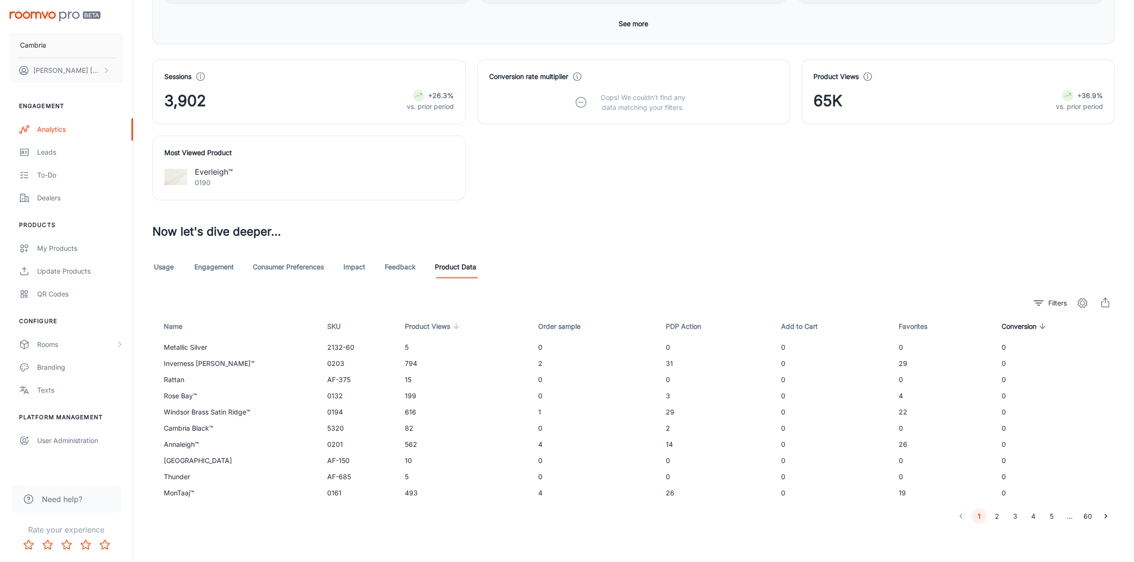
click at [420, 326] on span "Product Views" at bounding box center [434, 326] width 58 height 11
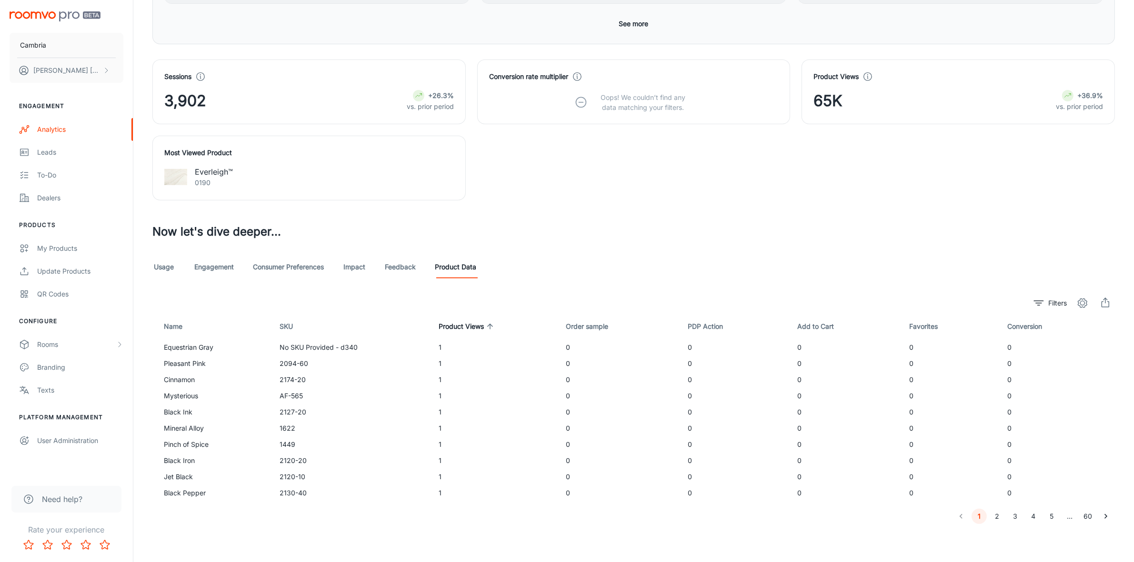
click at [461, 327] on span "Product Views" at bounding box center [468, 326] width 58 height 11
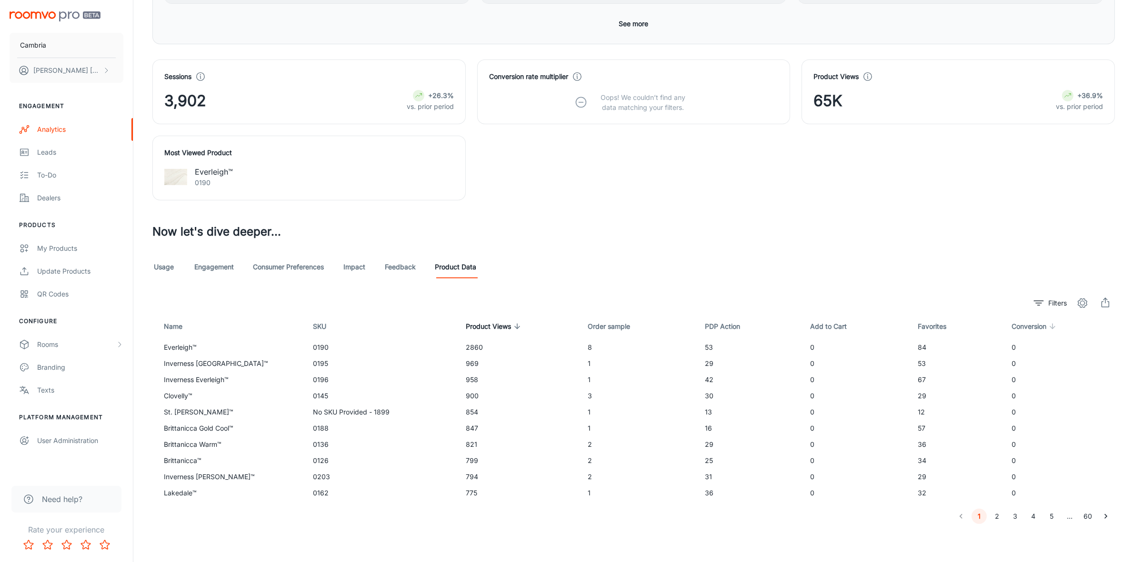
click at [1020, 324] on span "Conversion" at bounding box center [1035, 326] width 47 height 11
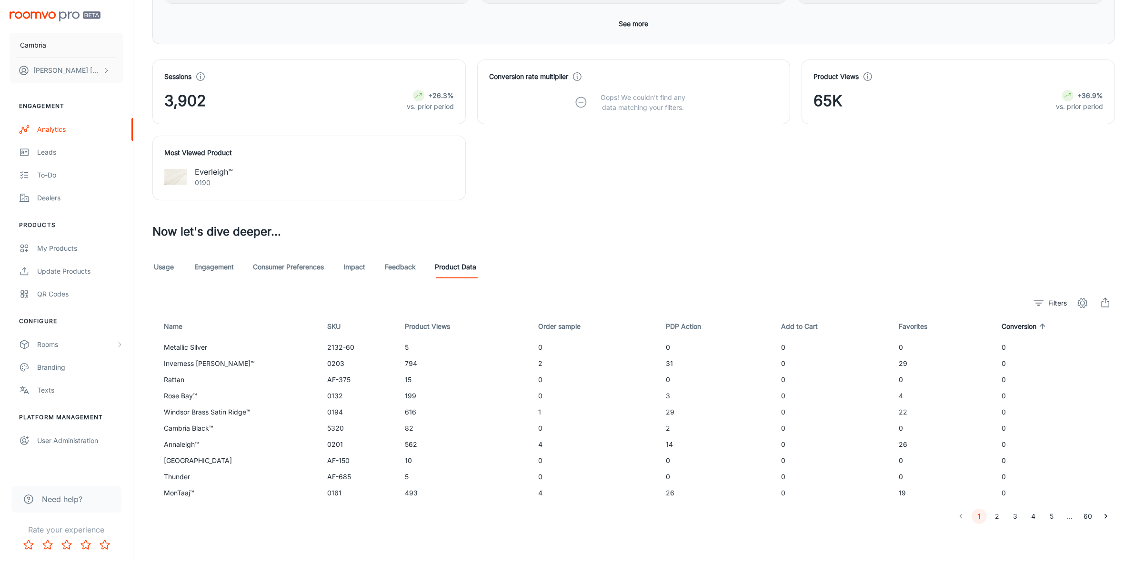
click at [1020, 324] on span "Conversion" at bounding box center [1025, 326] width 47 height 11
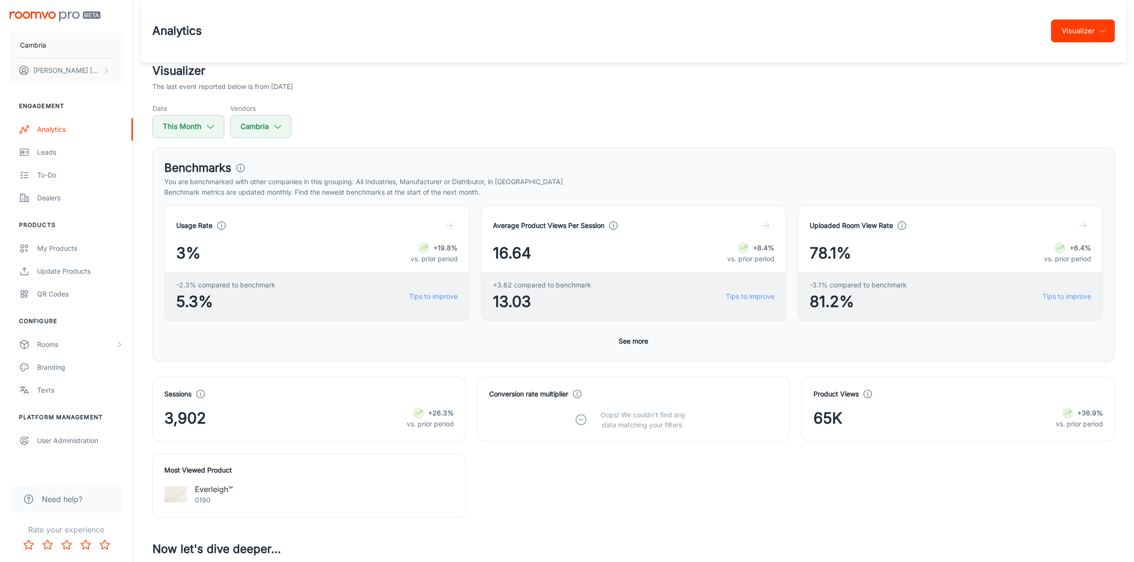
scroll to position [0, 0]
click at [1105, 32] on icon "button" at bounding box center [1103, 32] width 8 height 8
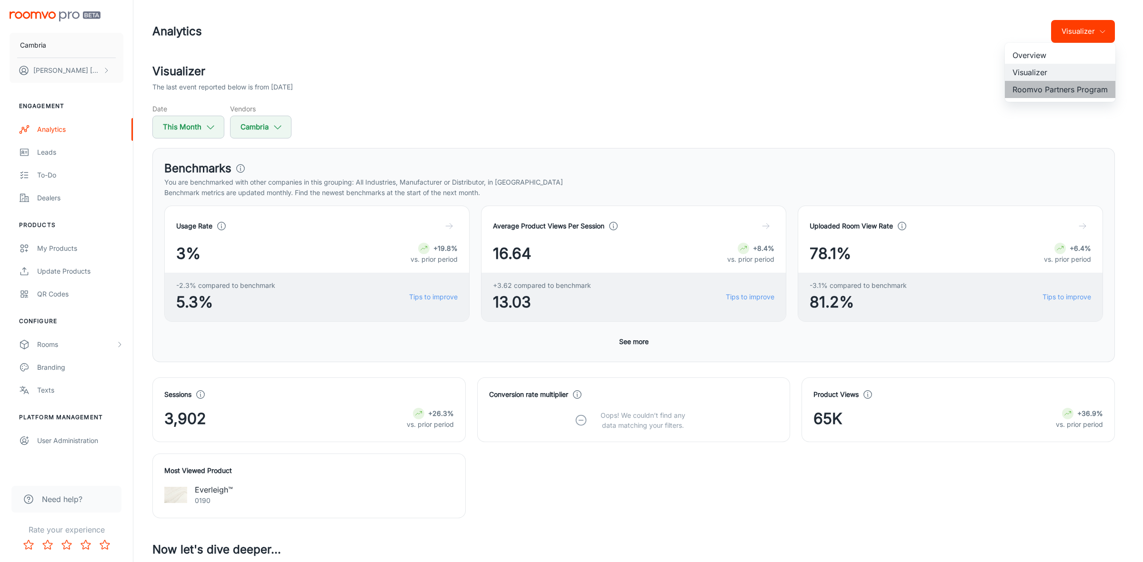
click at [1080, 90] on li "Roomvo Partners Program" at bounding box center [1060, 89] width 110 height 17
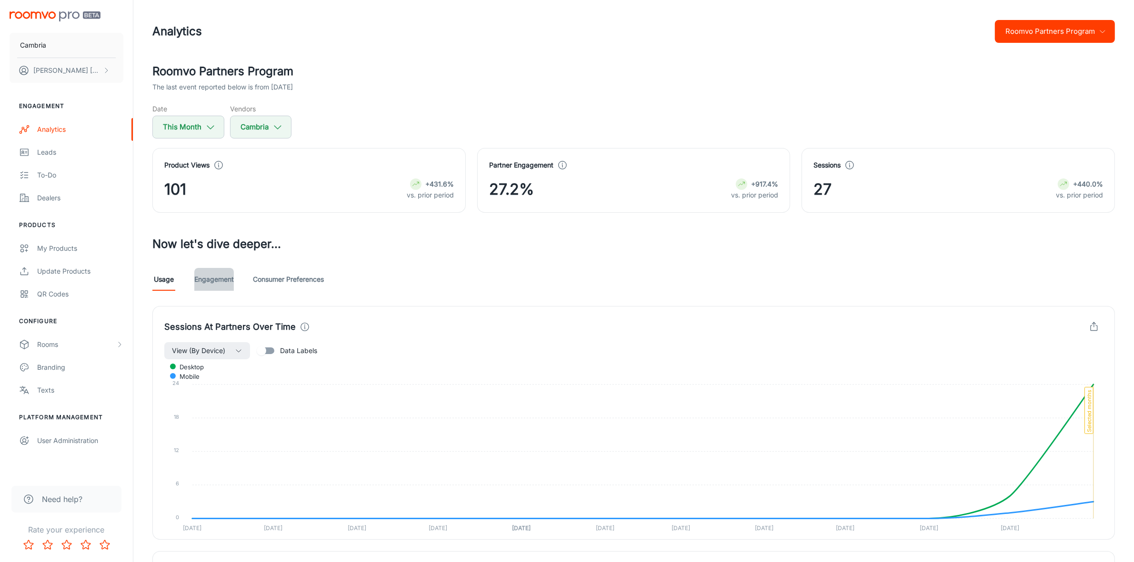
click at [212, 277] on link "Engagement" at bounding box center [214, 279] width 40 height 23
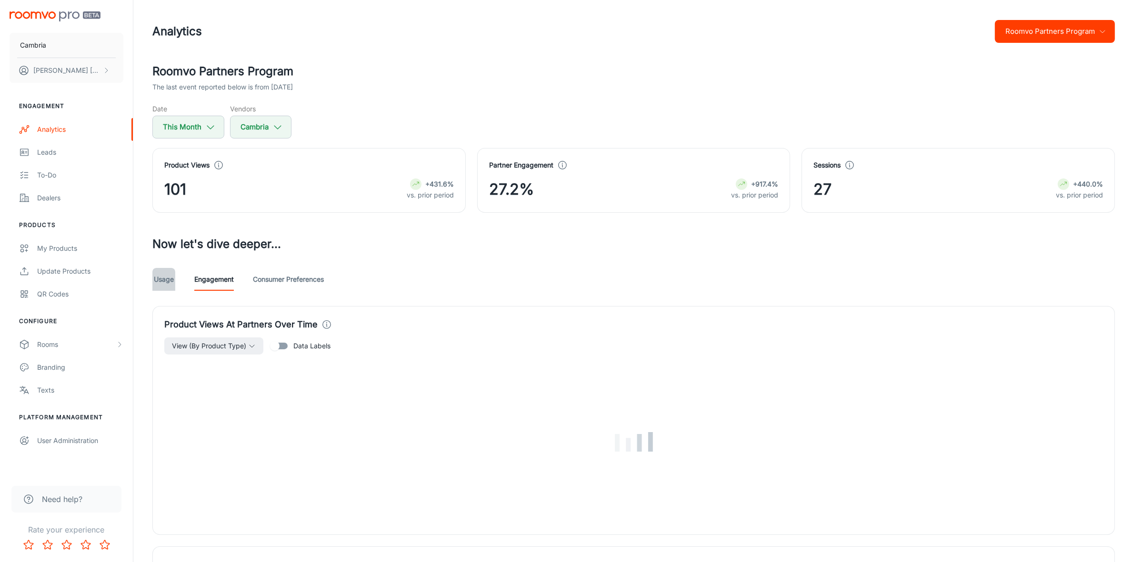
click at [171, 280] on link "Usage" at bounding box center [163, 279] width 23 height 23
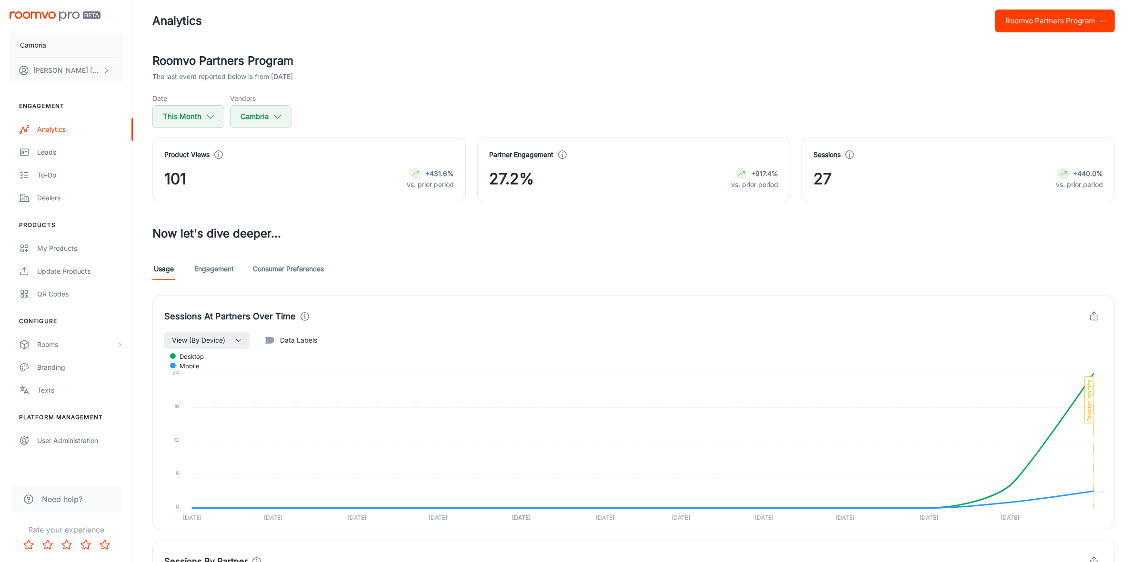
scroll to position [261, 0]
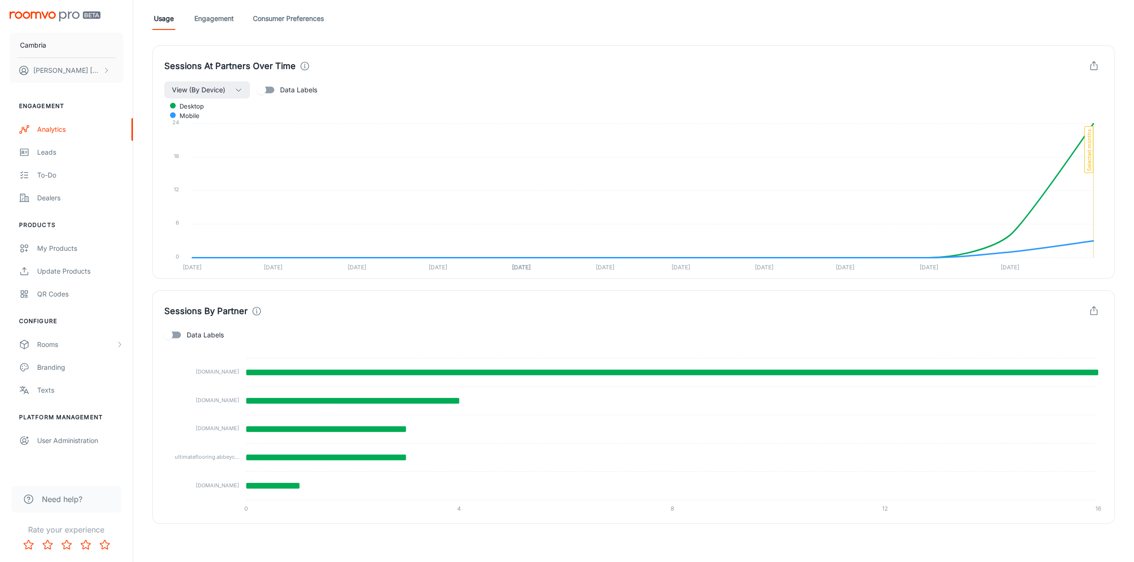
click at [173, 337] on input "Data Labels" at bounding box center [168, 335] width 54 height 18
checkbox input "true"
click at [1115, 282] on div "Sessions By Partner Data Labels 16 4 3 3 1 [DOMAIN_NAME] [DOMAIN_NAME] [DOMAIN_…" at bounding box center [628, 401] width 974 height 245
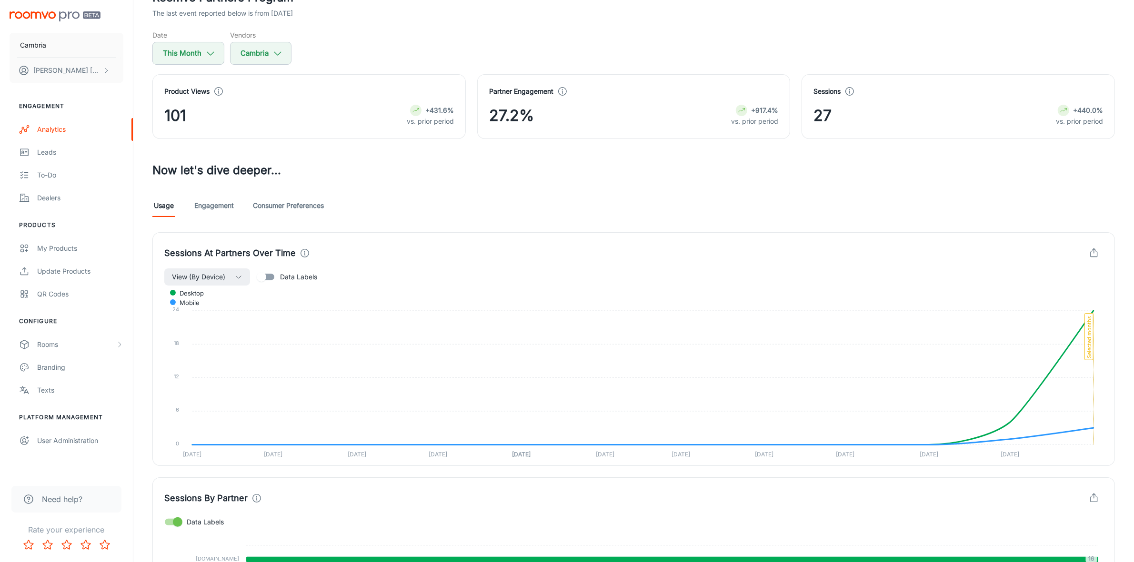
scroll to position [238, 0]
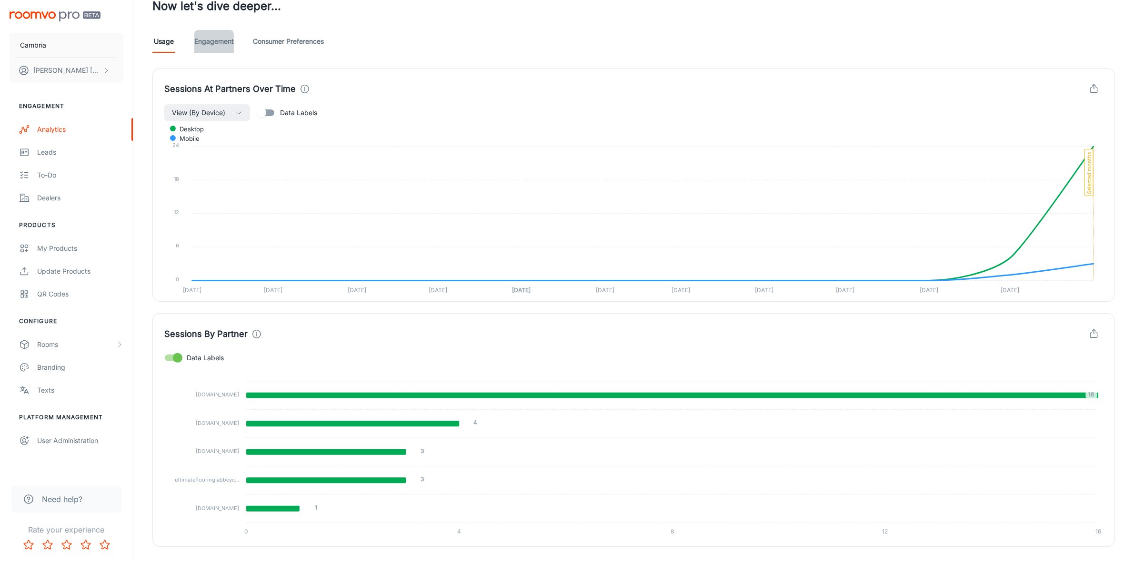
click at [233, 39] on link "Engagement" at bounding box center [214, 41] width 40 height 23
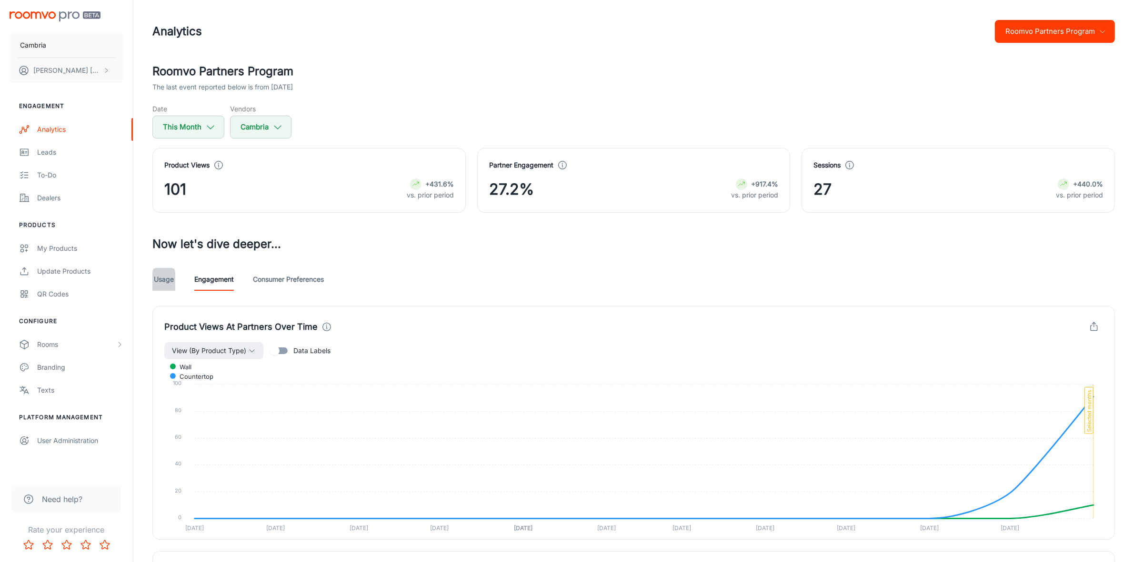
click at [162, 279] on link "Usage" at bounding box center [163, 279] width 23 height 23
click at [217, 274] on link "Engagement" at bounding box center [214, 279] width 40 height 23
click at [562, 163] on circle at bounding box center [562, 163] width 1 height 1
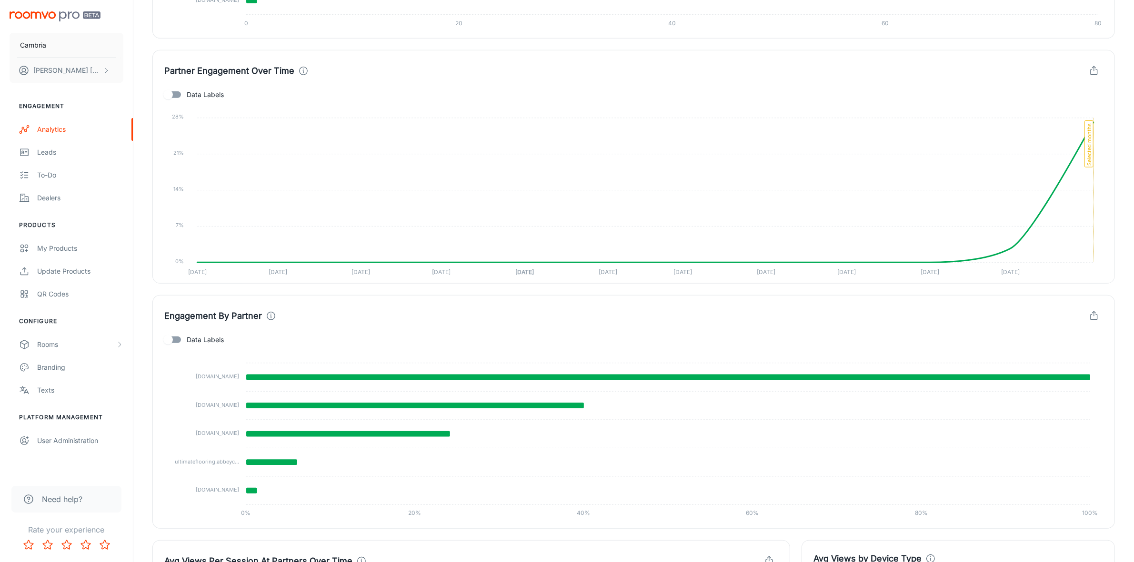
scroll to position [893, 0]
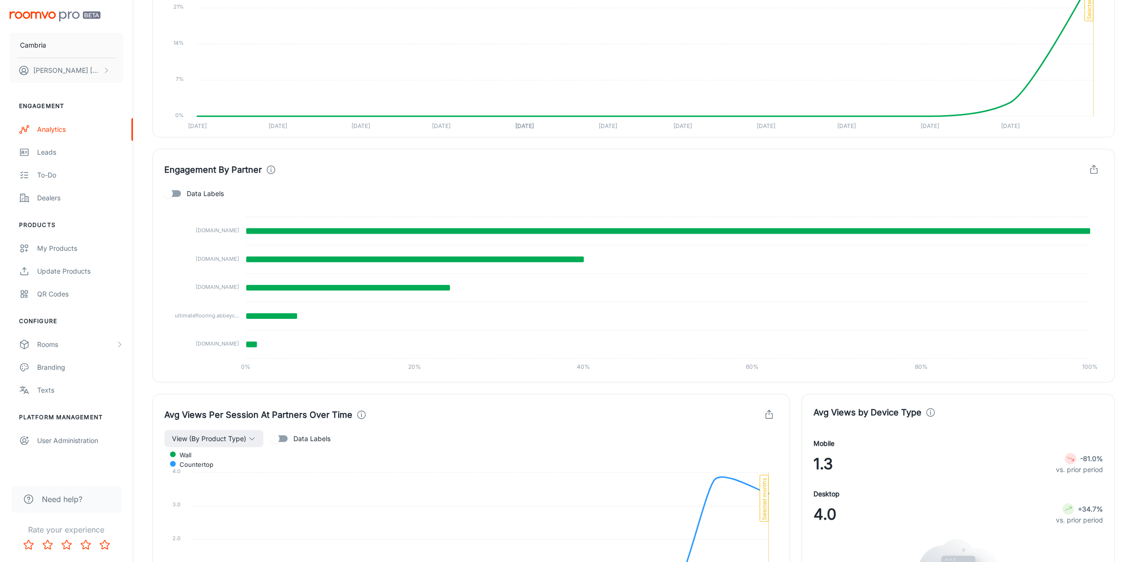
click at [181, 196] on input "Data Labels" at bounding box center [168, 194] width 54 height 18
click at [181, 196] on input "Data Labels" at bounding box center [178, 194] width 54 height 18
checkbox input "false"
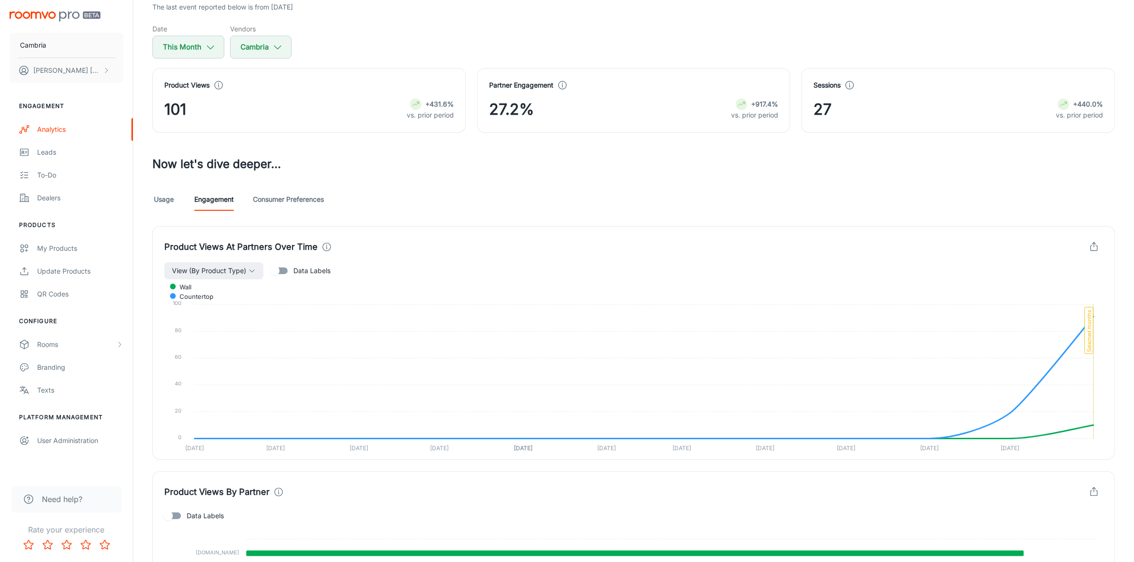
scroll to position [60, 0]
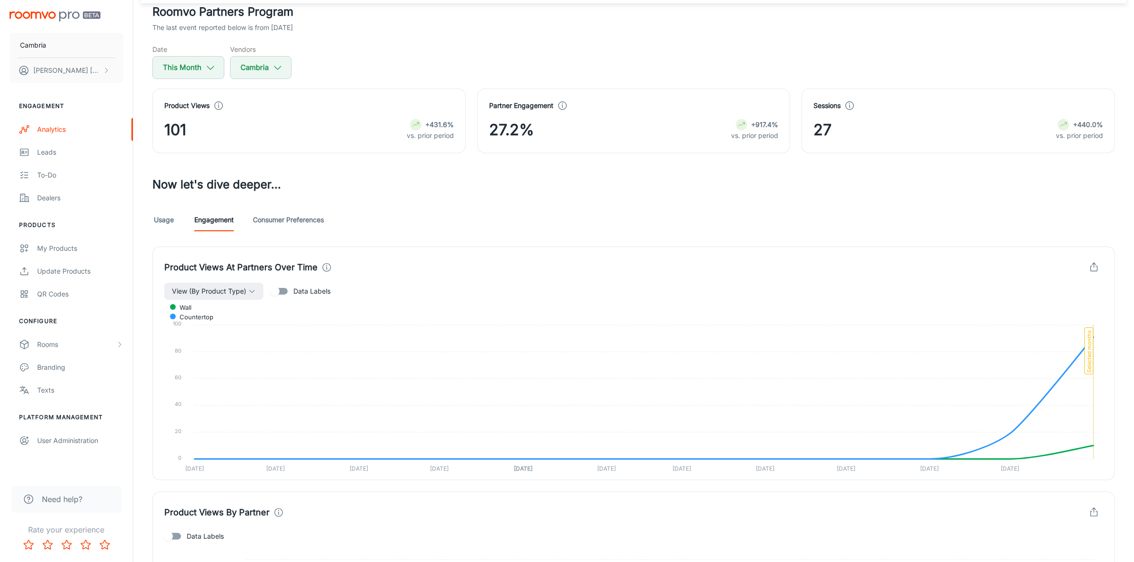
click at [291, 221] on link "Consumer Preferences" at bounding box center [288, 220] width 71 height 23
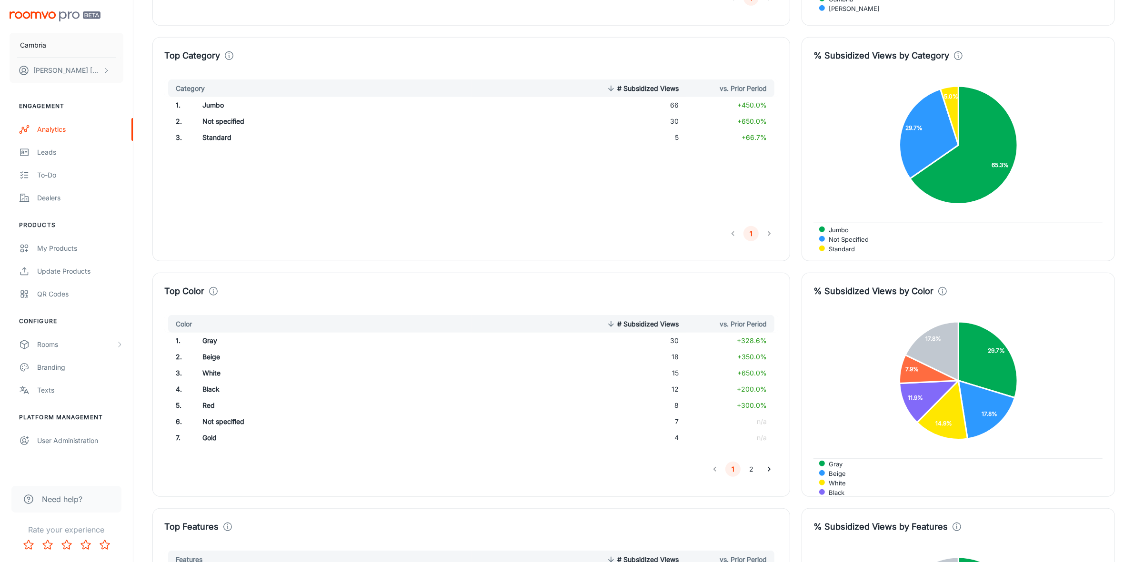
scroll to position [953, 0]
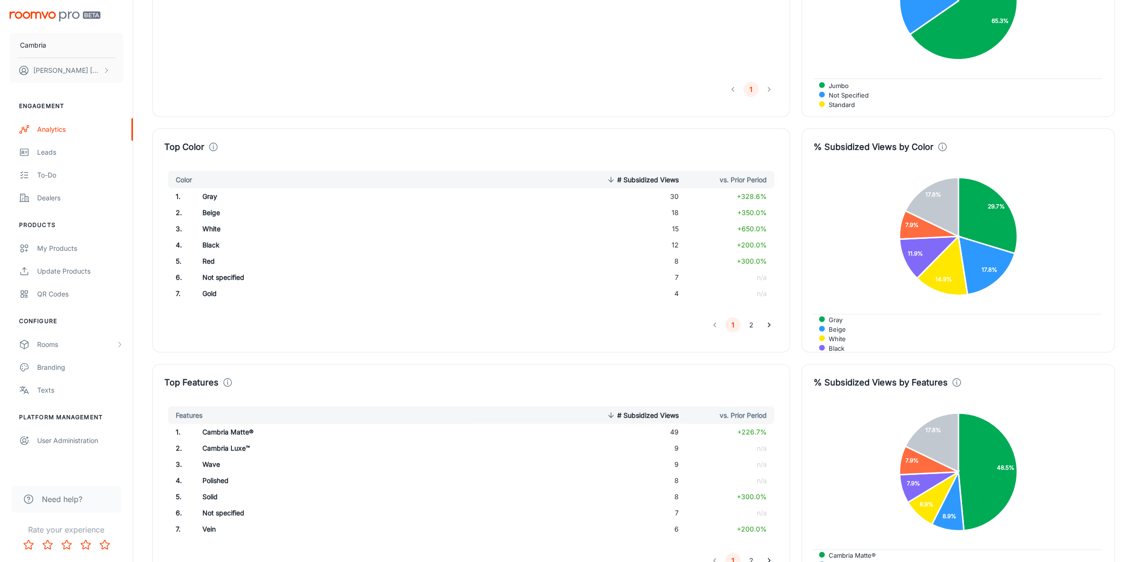
click at [755, 324] on button "2" at bounding box center [750, 325] width 15 height 15
click at [735, 328] on button "1" at bounding box center [732, 325] width 15 height 15
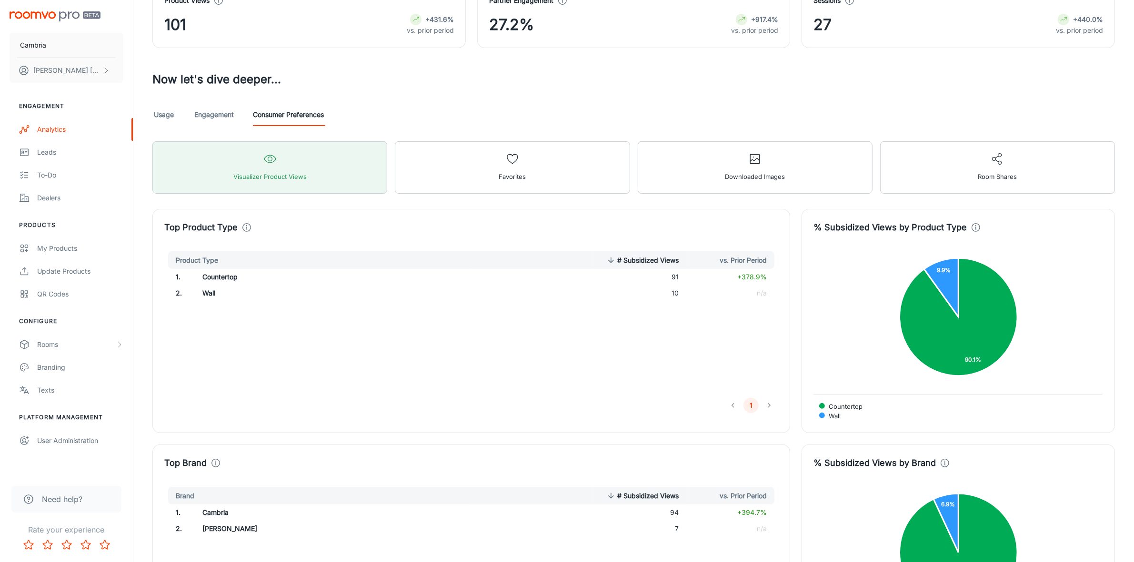
scroll to position [0, 0]
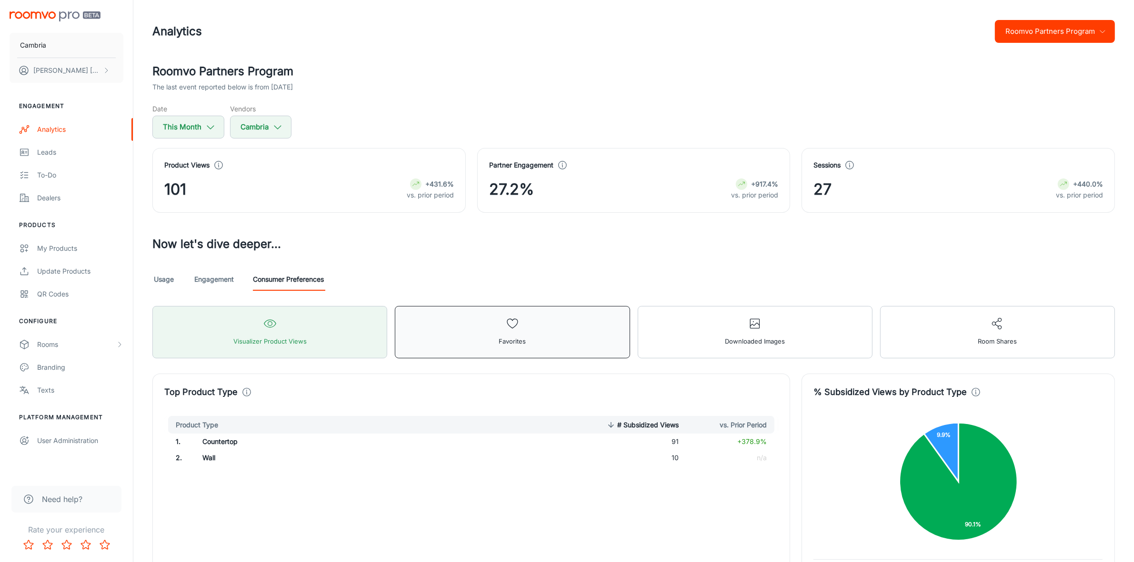
click at [572, 335] on button "Favorites" at bounding box center [512, 332] width 235 height 52
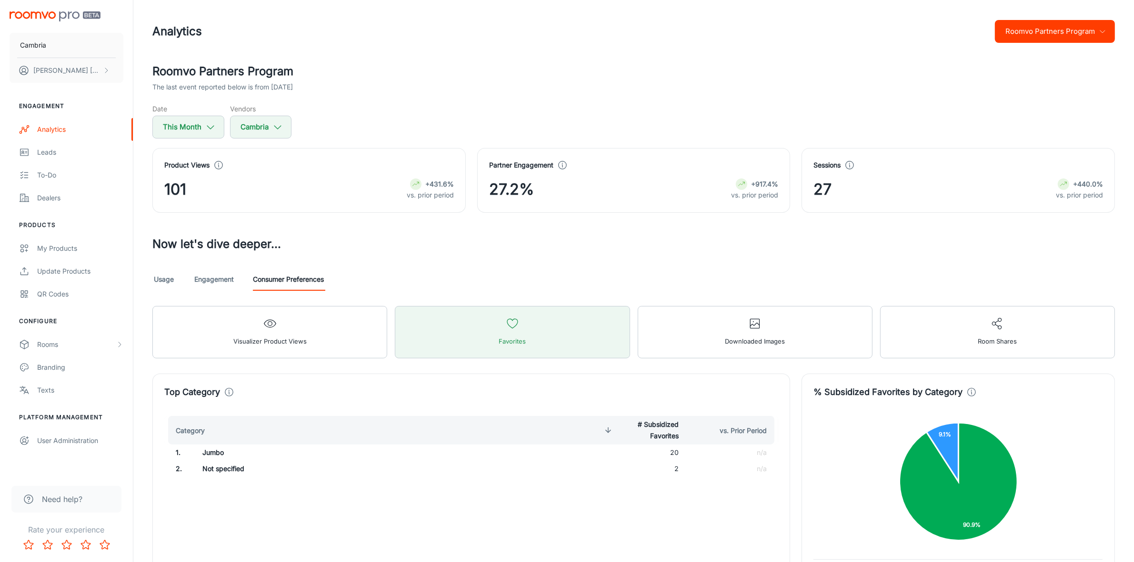
click at [1059, 24] on button "Roomvo Partners Program" at bounding box center [1055, 31] width 120 height 23
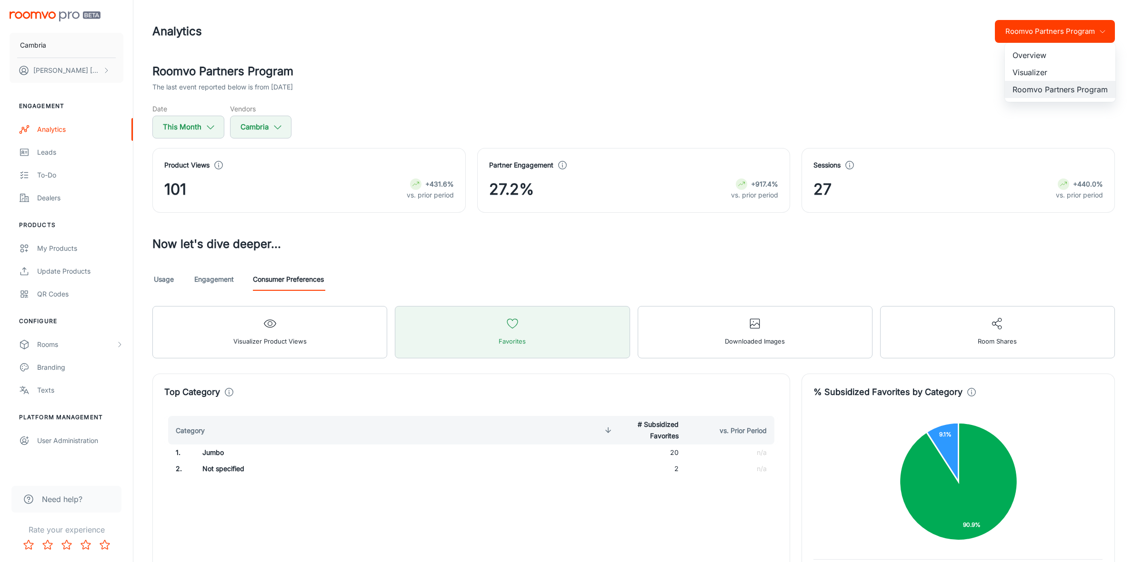
click at [1041, 70] on li "Visualizer" at bounding box center [1060, 72] width 110 height 17
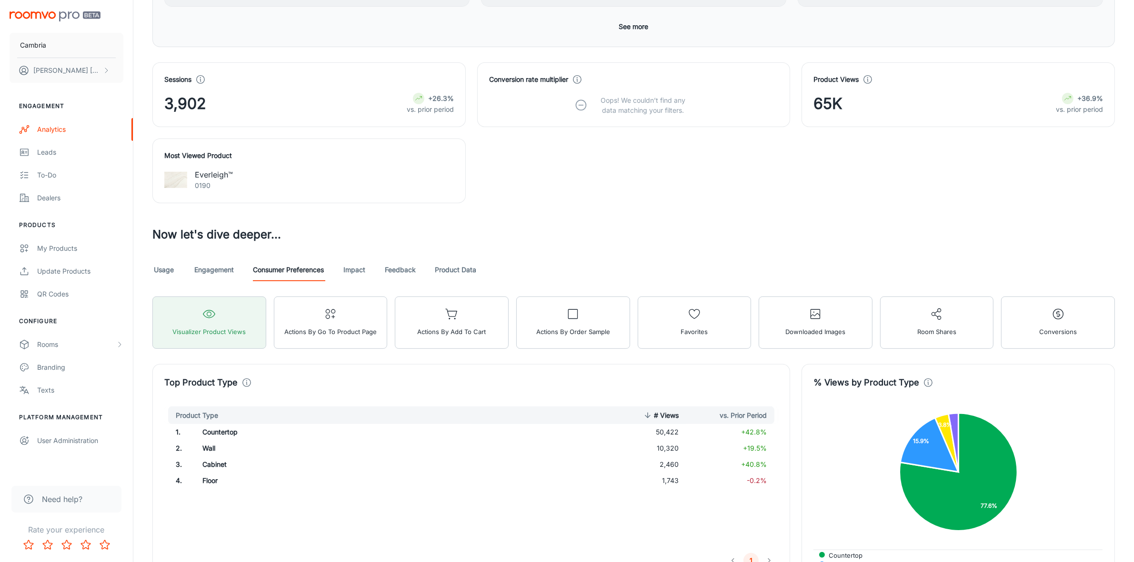
scroll to position [476, 0]
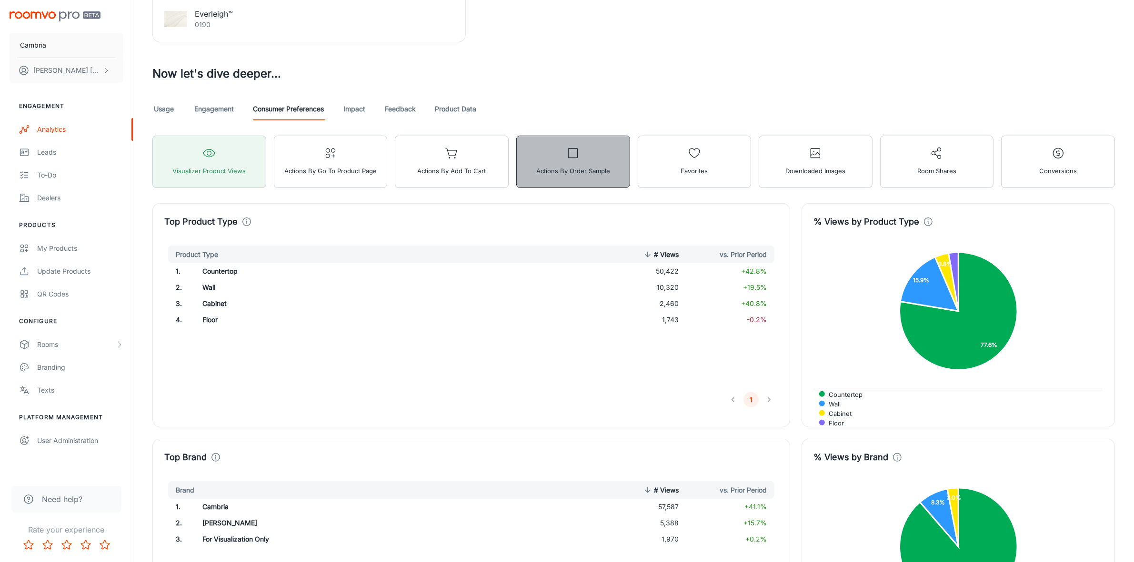
click at [560, 163] on button "Actions by Order sample" at bounding box center [573, 162] width 114 height 52
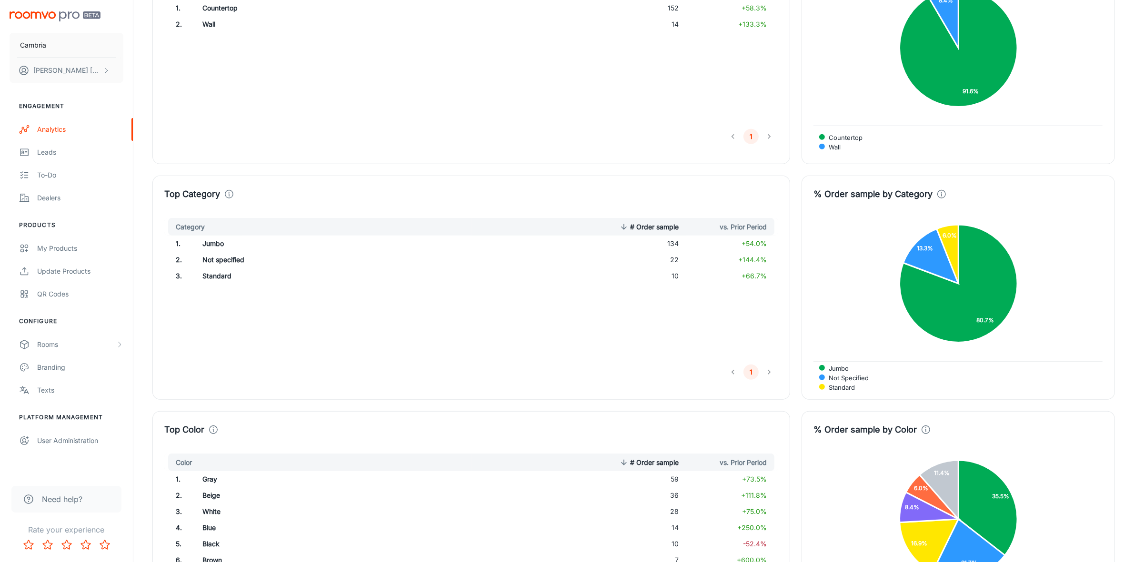
scroll to position [452, 0]
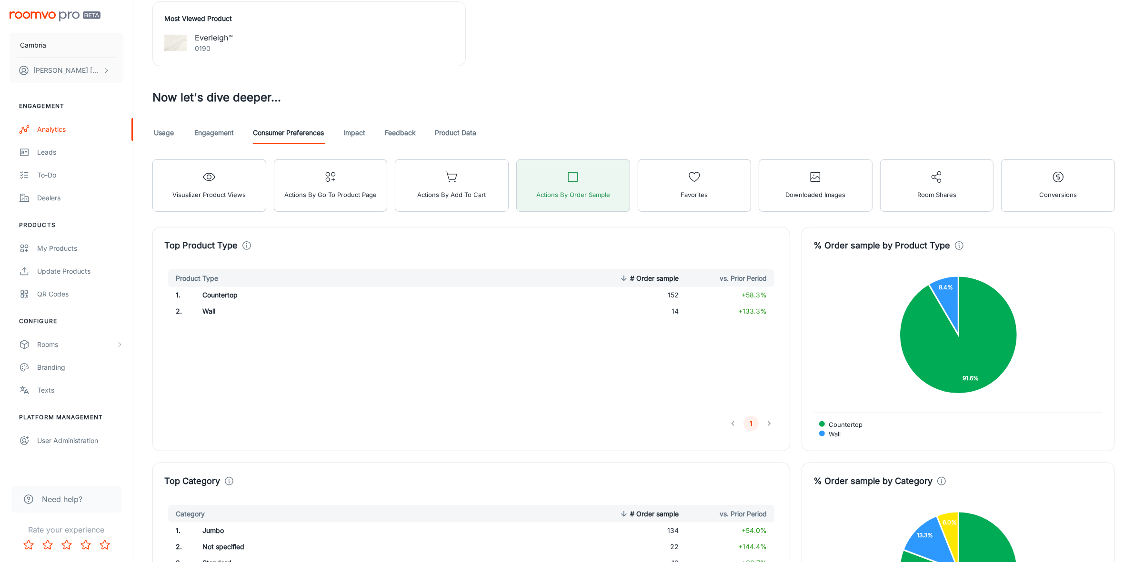
click at [361, 134] on link "Impact" at bounding box center [354, 132] width 23 height 23
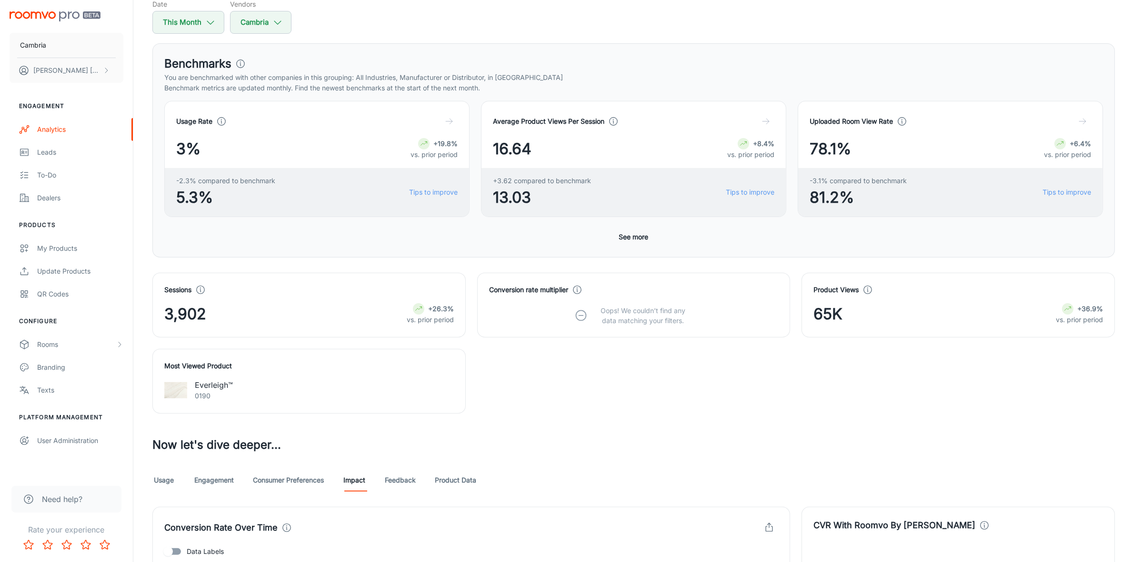
scroll to position [92, 0]
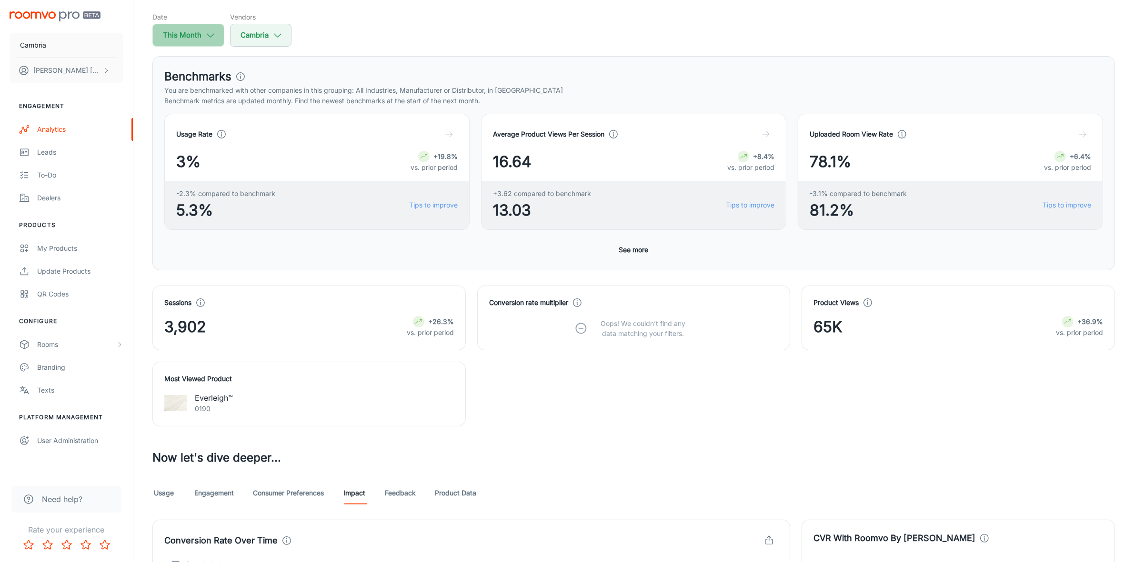
click at [213, 39] on icon "button" at bounding box center [210, 35] width 10 height 10
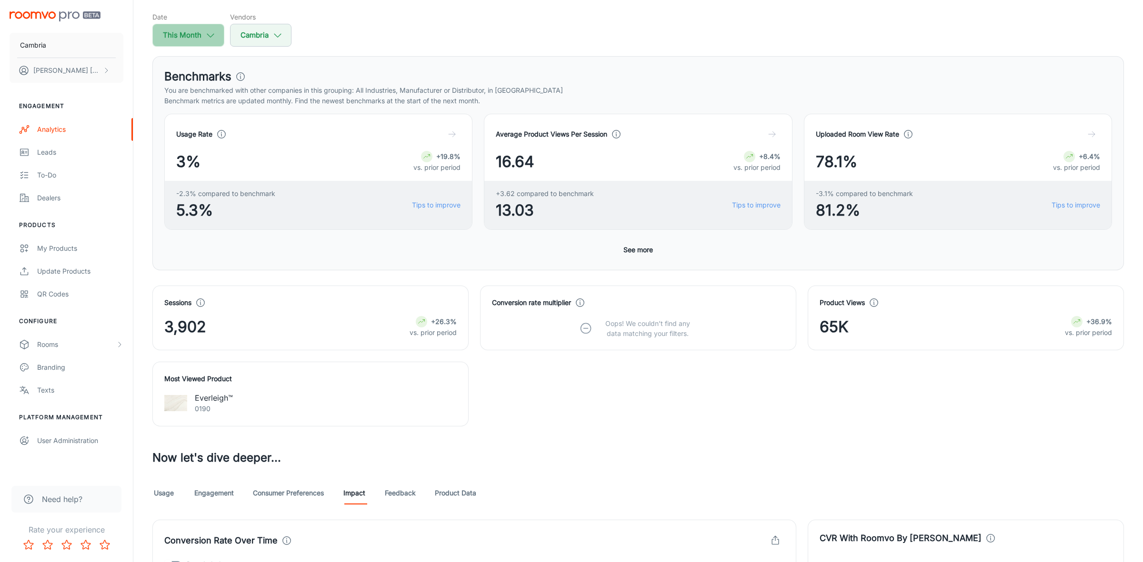
select select "7"
select select "2025"
select select "7"
select select "2025"
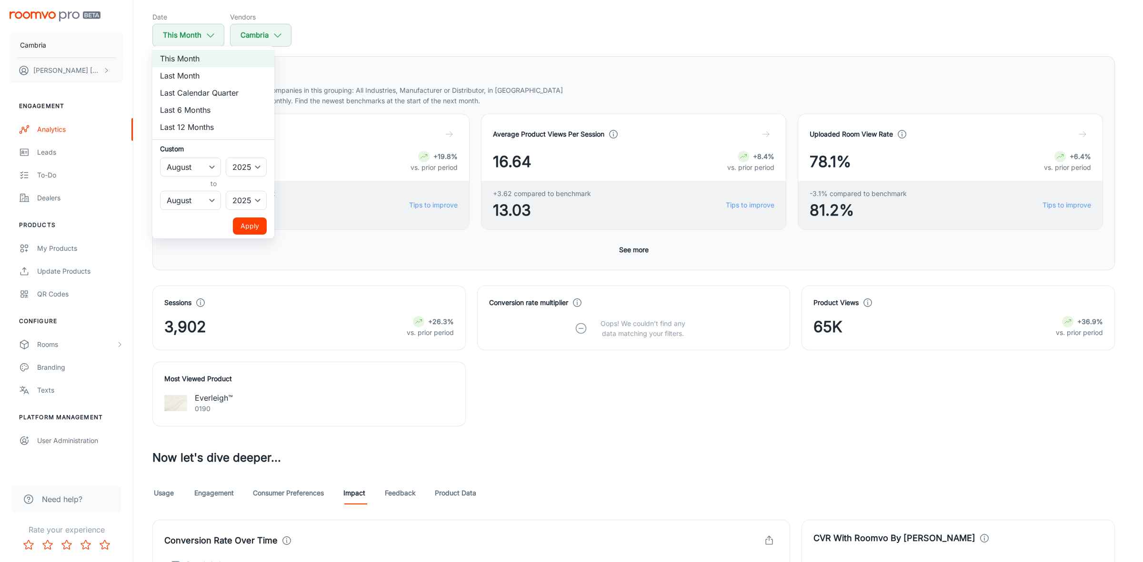
click at [287, 32] on div at bounding box center [571, 281] width 1143 height 562
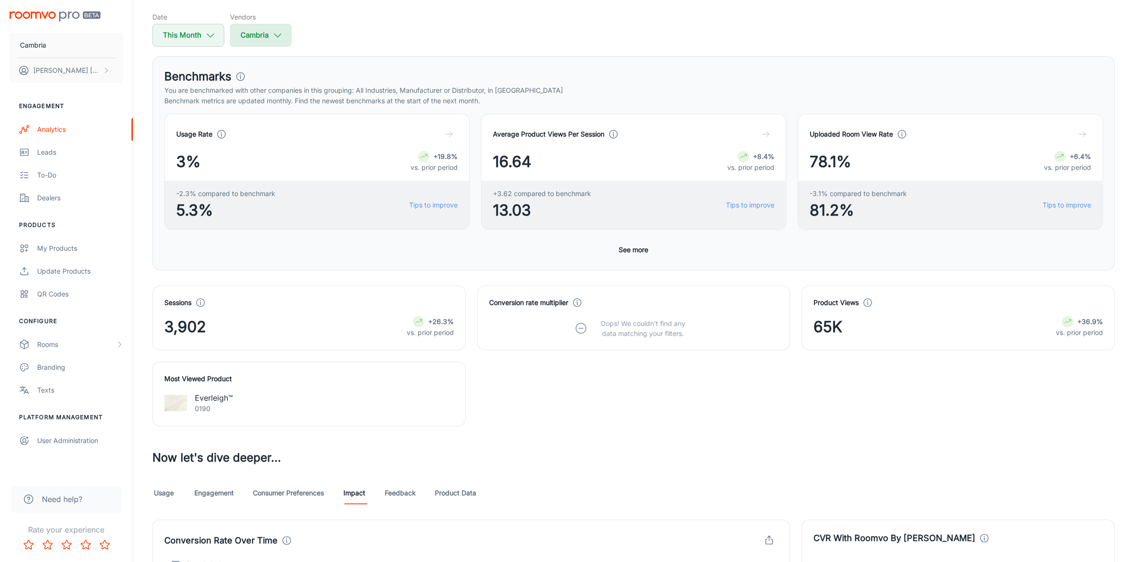
click at [281, 33] on icon "button" at bounding box center [277, 35] width 10 height 10
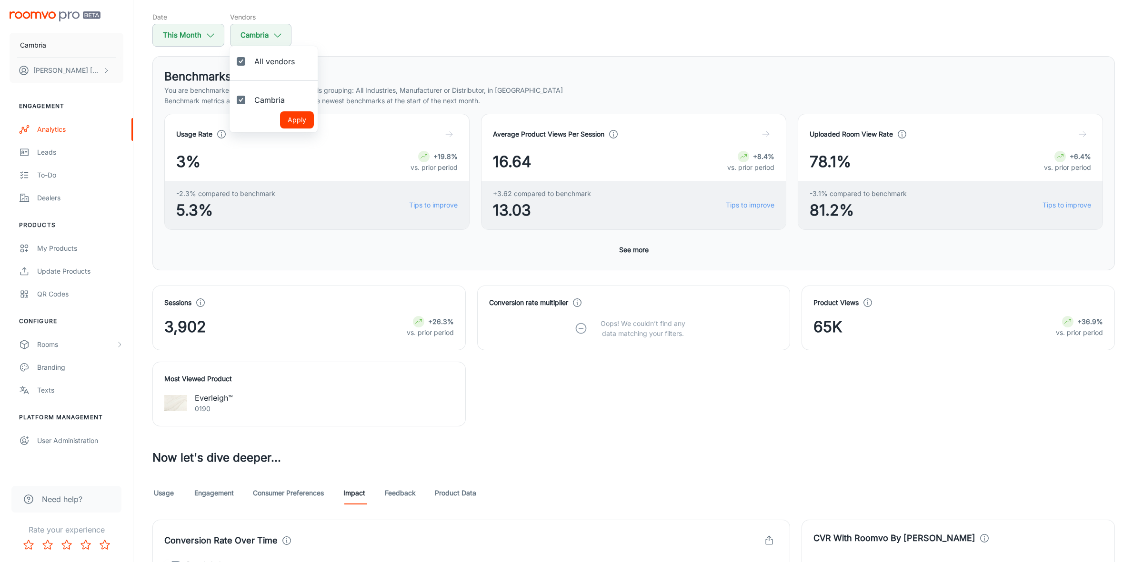
click at [282, 33] on div at bounding box center [571, 281] width 1143 height 562
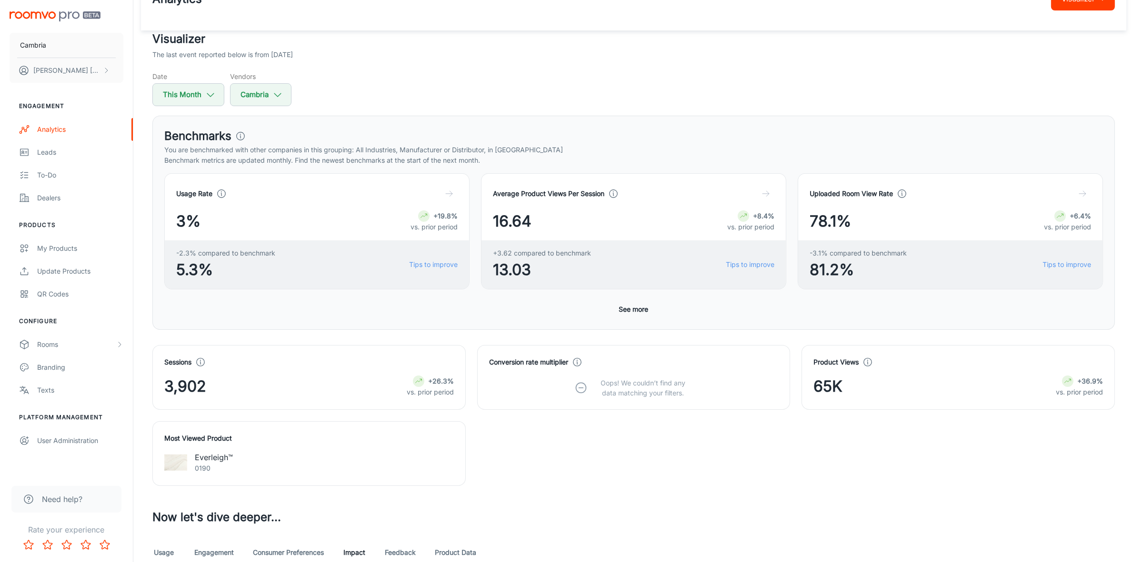
scroll to position [0, 0]
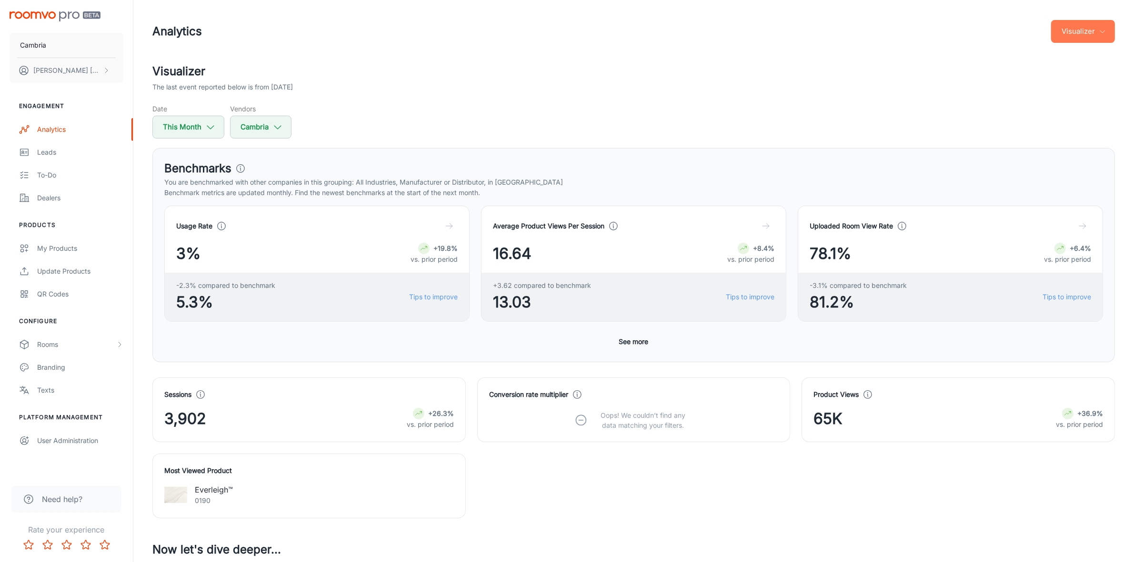
click at [1092, 30] on button "Visualizer" at bounding box center [1083, 31] width 64 height 23
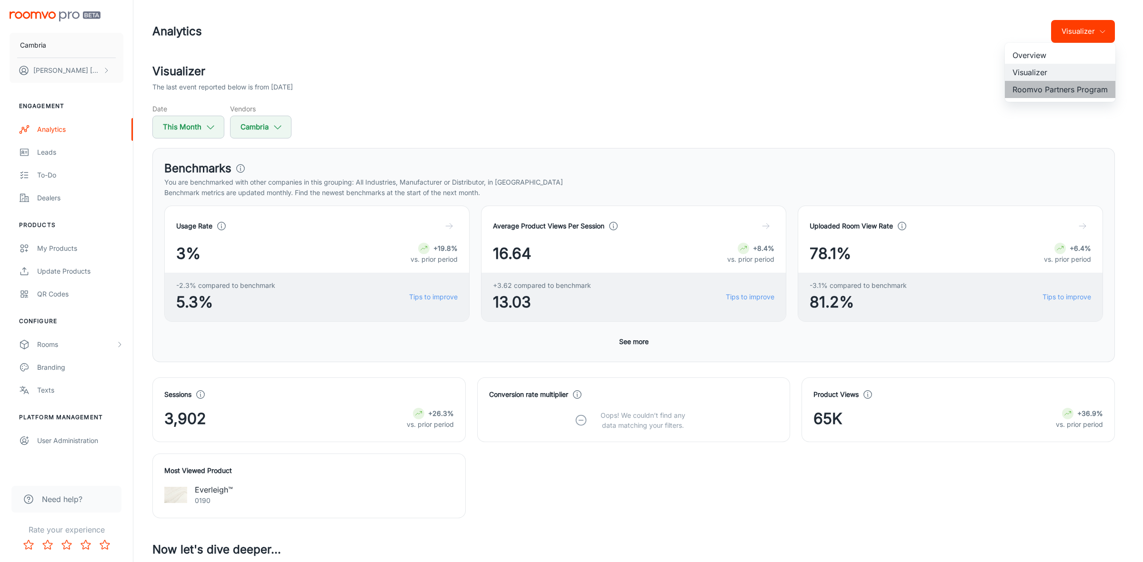
click at [1058, 91] on li "Roomvo Partners Program" at bounding box center [1060, 89] width 110 height 17
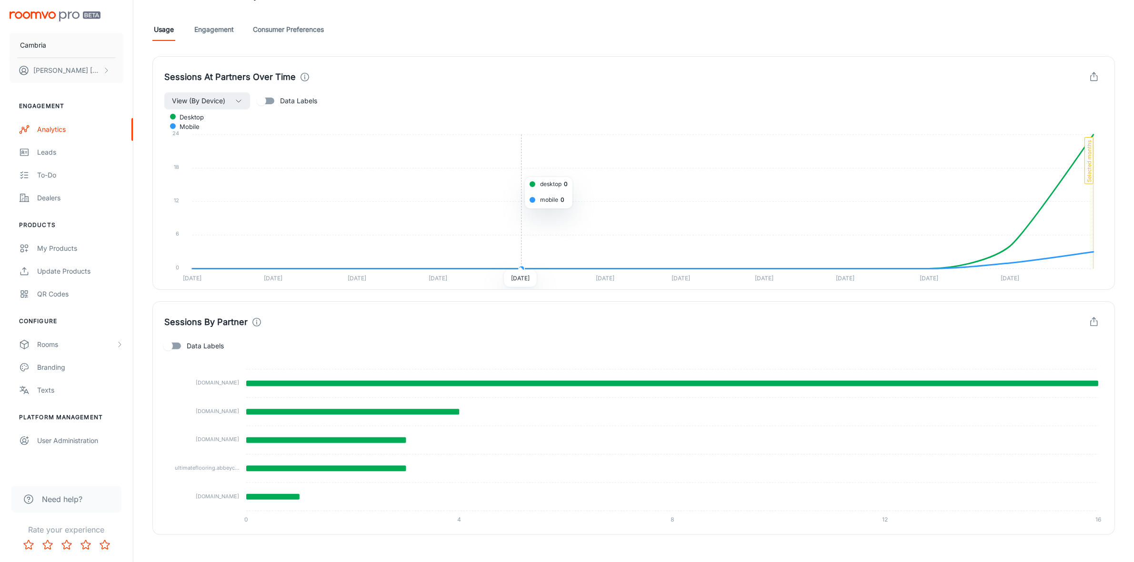
scroll to position [261, 0]
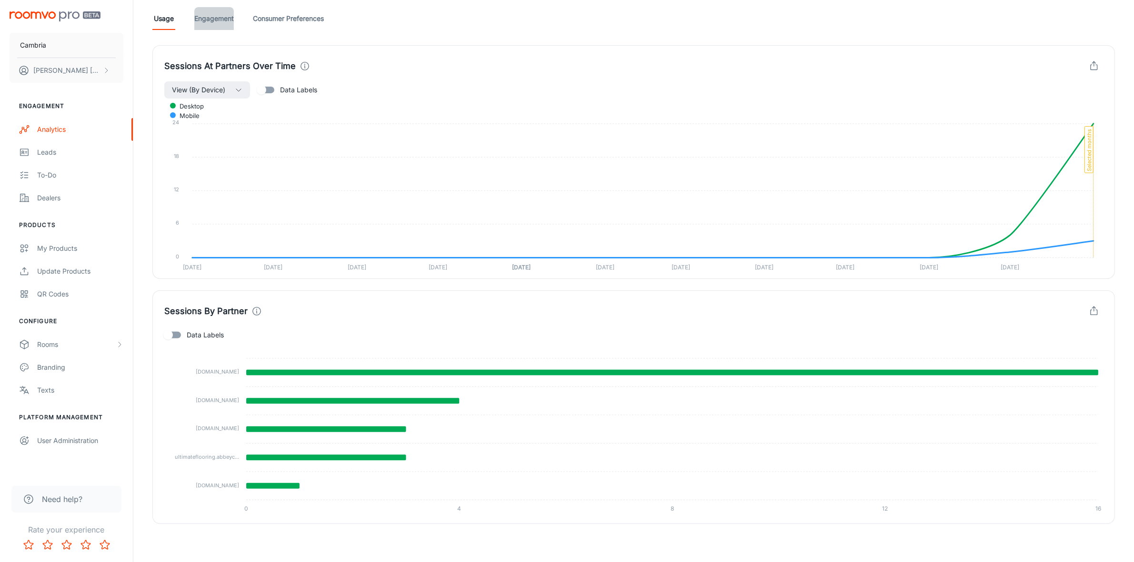
click at [211, 19] on link "Engagement" at bounding box center [214, 18] width 40 height 23
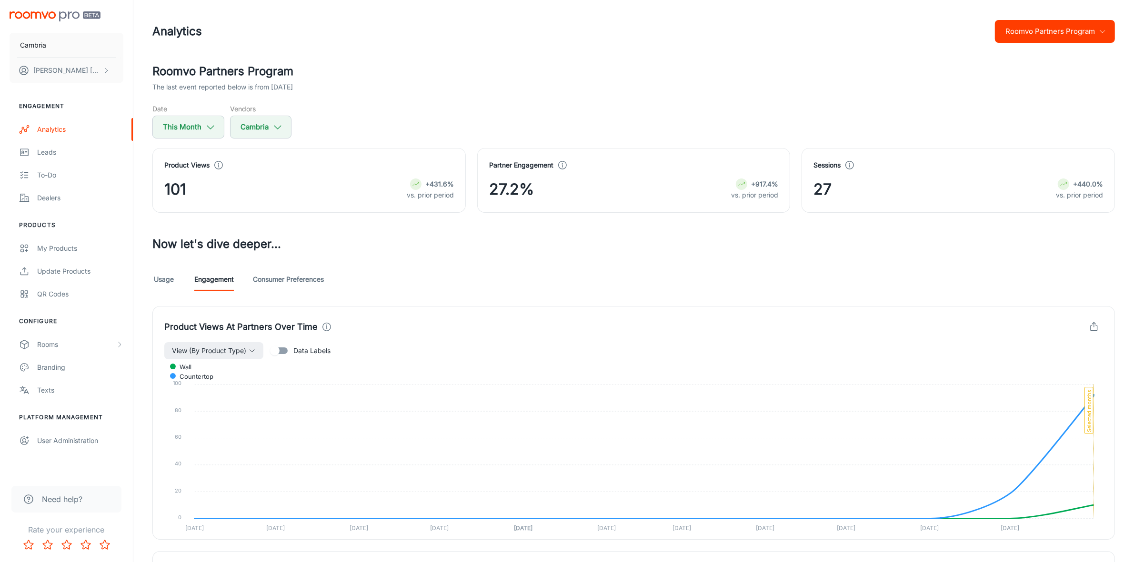
click at [286, 351] on input "Data Labels" at bounding box center [275, 351] width 54 height 18
checkbox input "true"
click at [1108, 34] on button "Roomvo Partners Program" at bounding box center [1055, 31] width 120 height 23
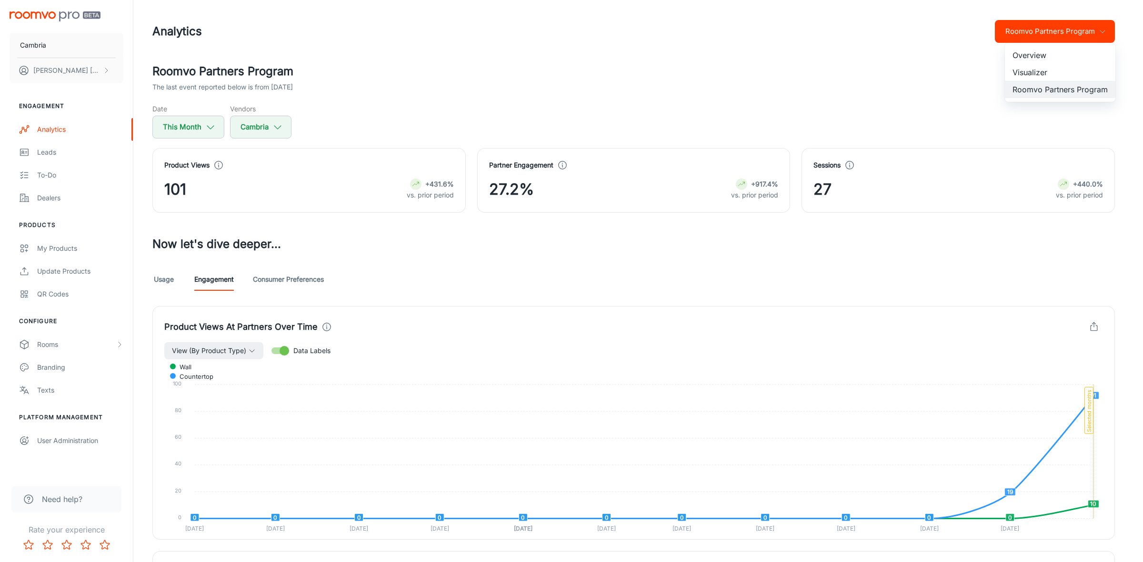
click at [1038, 67] on li "Visualizer" at bounding box center [1060, 72] width 110 height 17
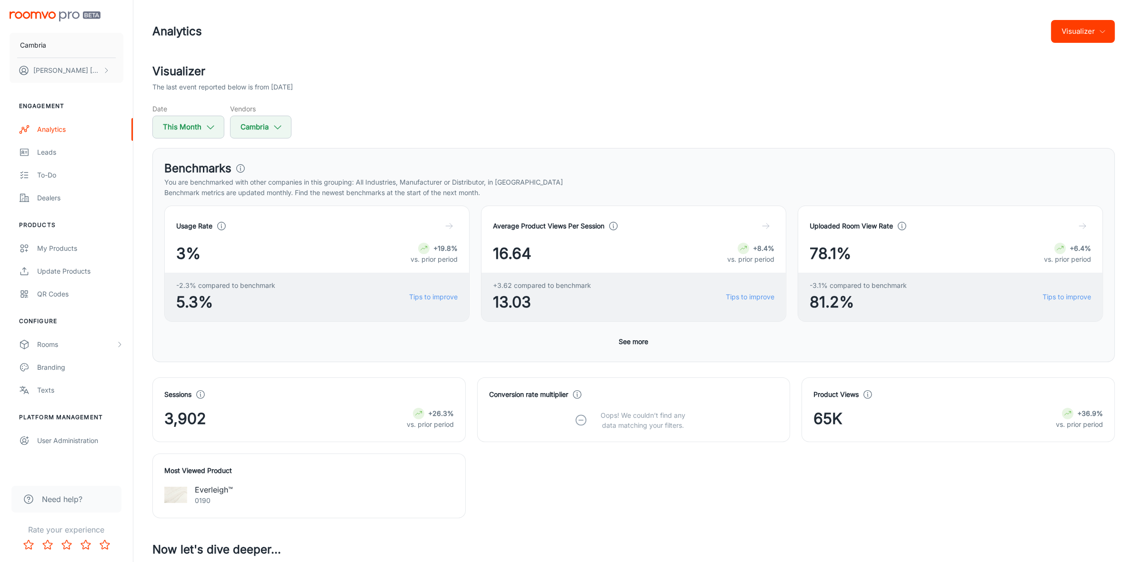
click at [1111, 34] on button "Visualizer" at bounding box center [1083, 31] width 64 height 23
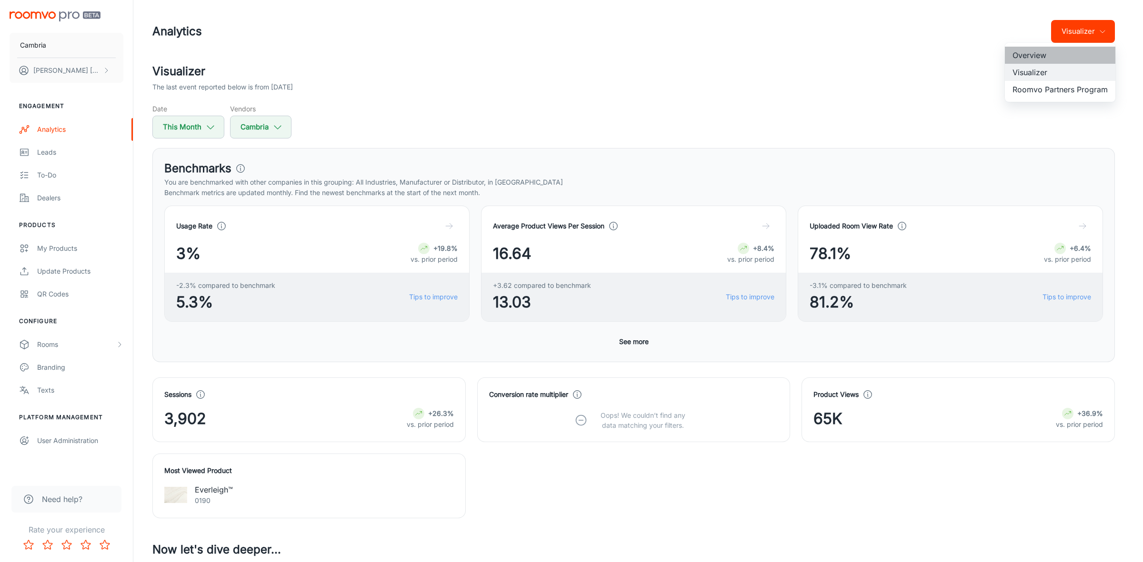
click at [1054, 53] on li "Overview" at bounding box center [1060, 55] width 110 height 17
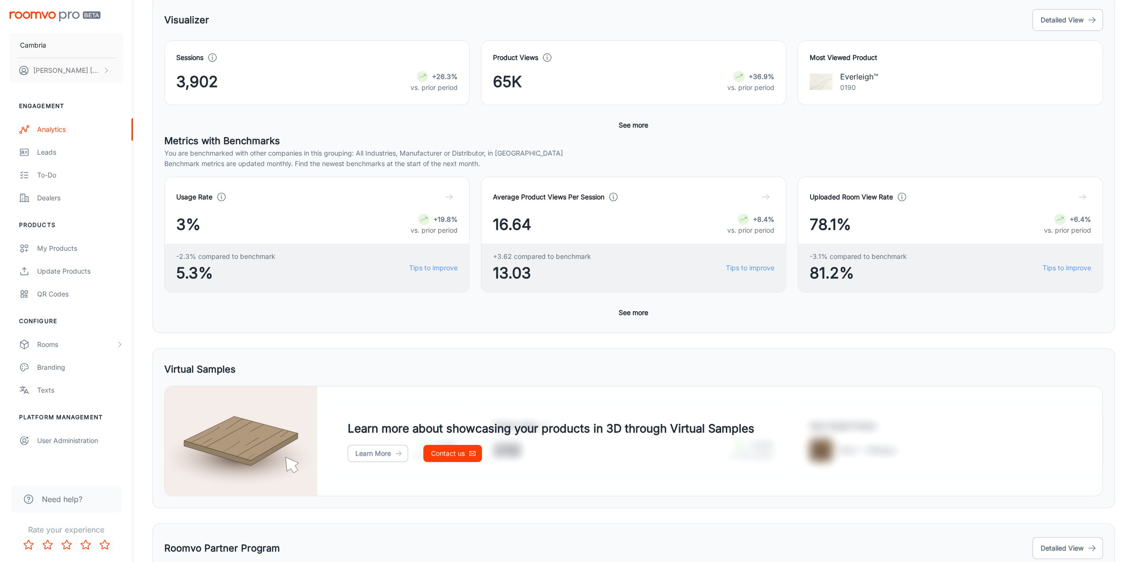
scroll to position [179, 0]
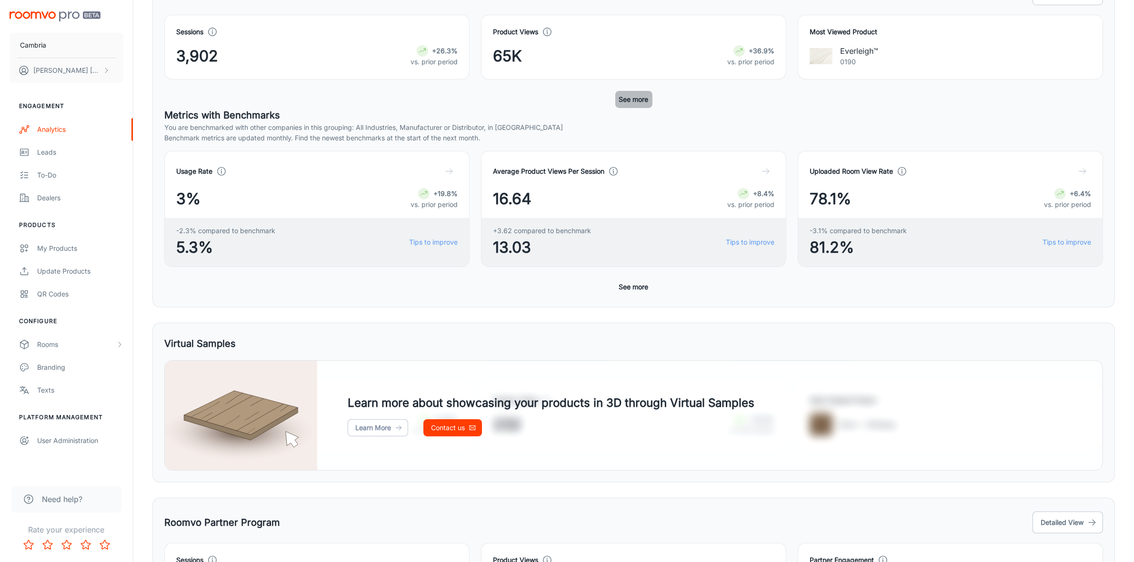
click at [634, 99] on button "See more" at bounding box center [633, 99] width 37 height 17
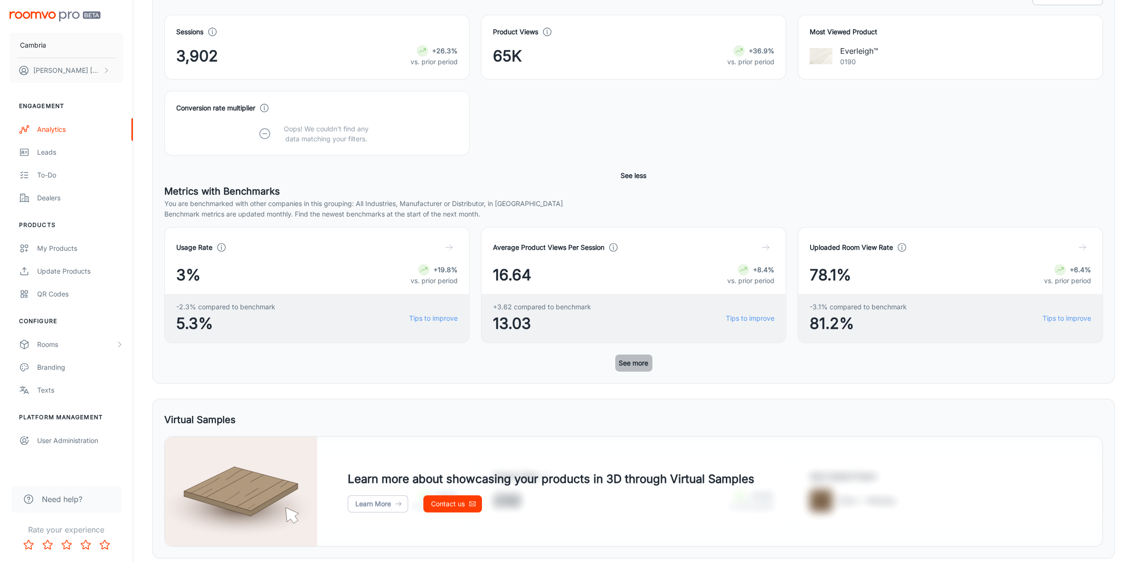
click at [637, 361] on button "See more" at bounding box center [633, 363] width 37 height 17
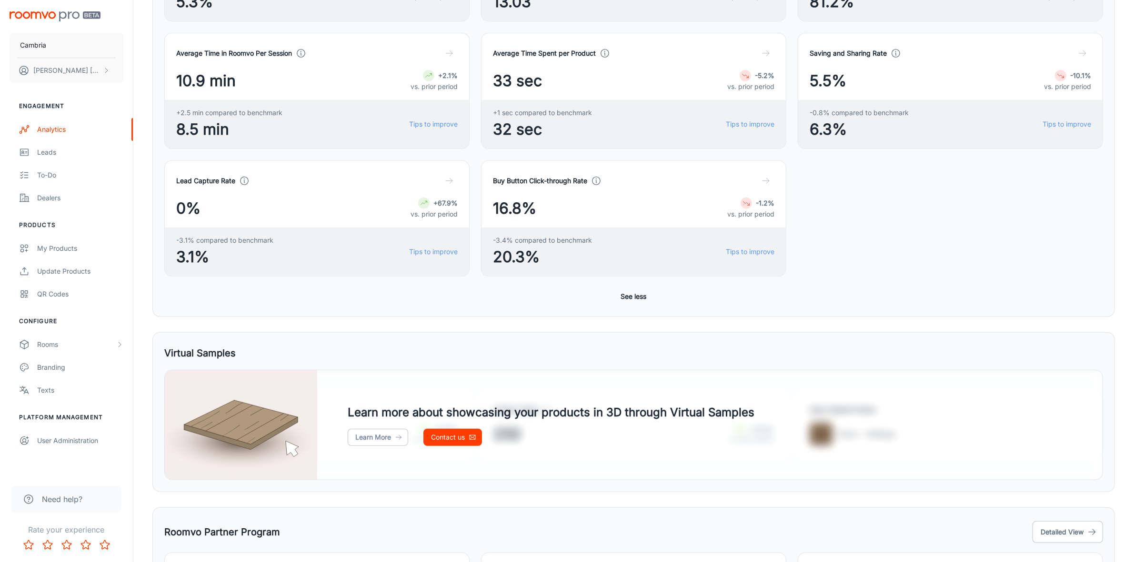
scroll to position [608, 0]
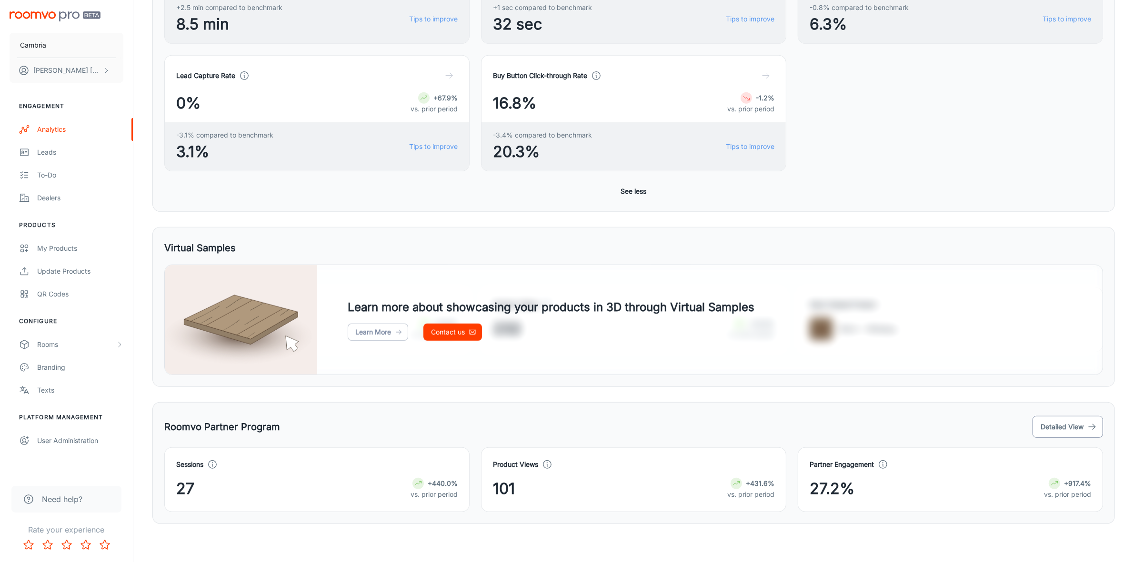
click at [1070, 428] on button "Detailed View" at bounding box center [1068, 427] width 70 height 22
